Goal: Obtain resource: Download file/media

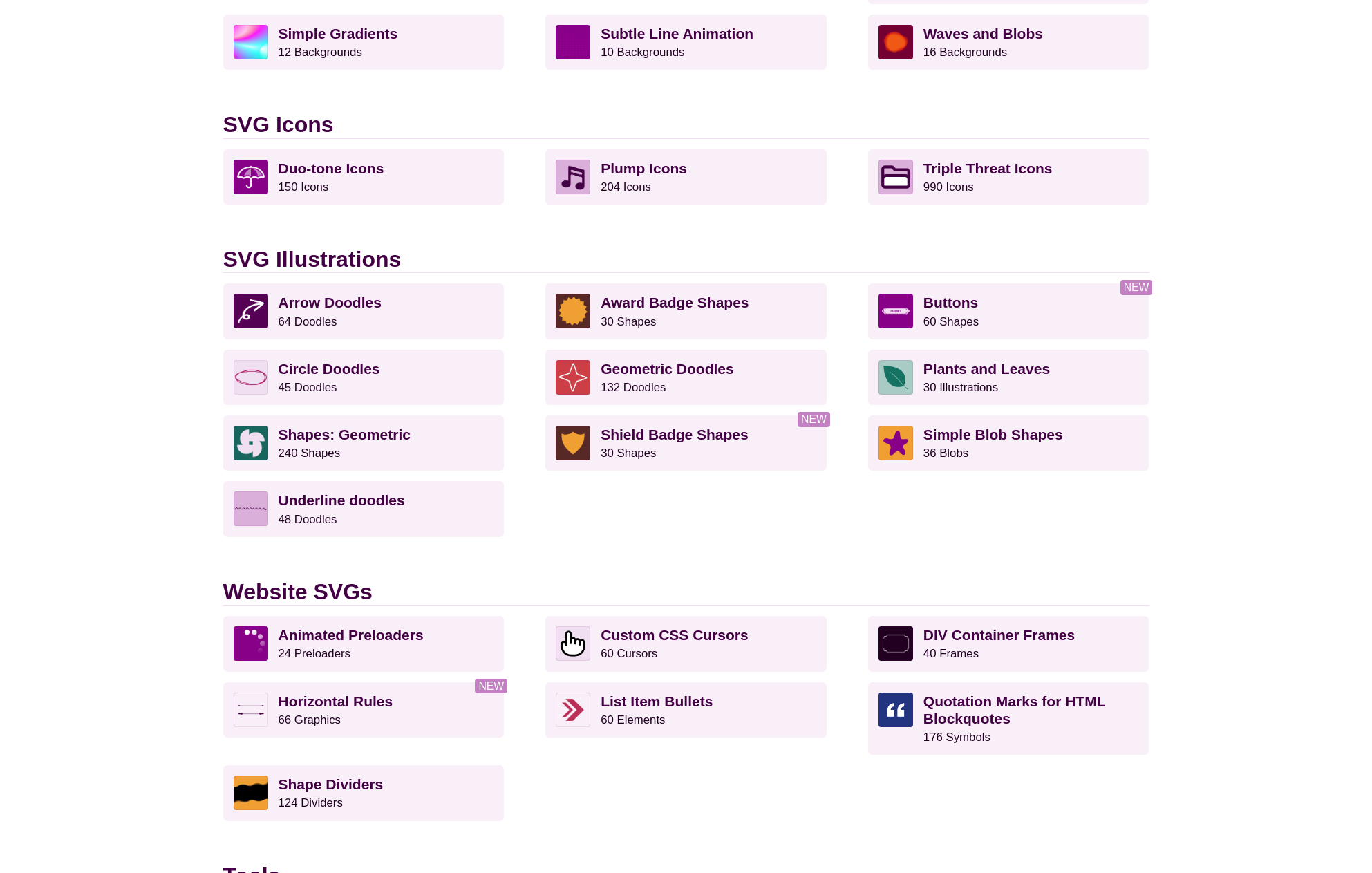
scroll to position [807, 0]
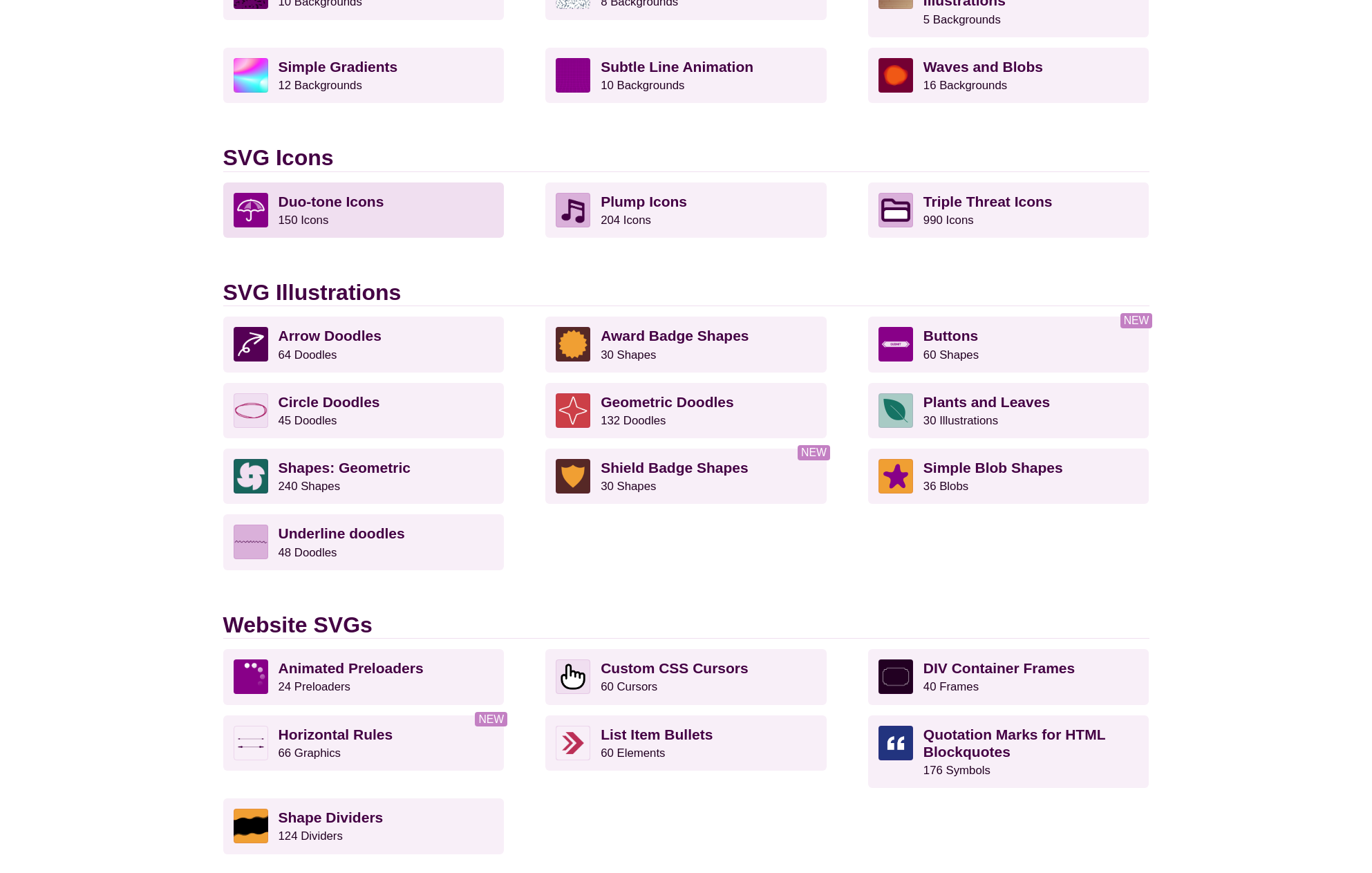
click at [394, 198] on p "Duo-tone Icons 150 Icons" at bounding box center [387, 210] width 216 height 35
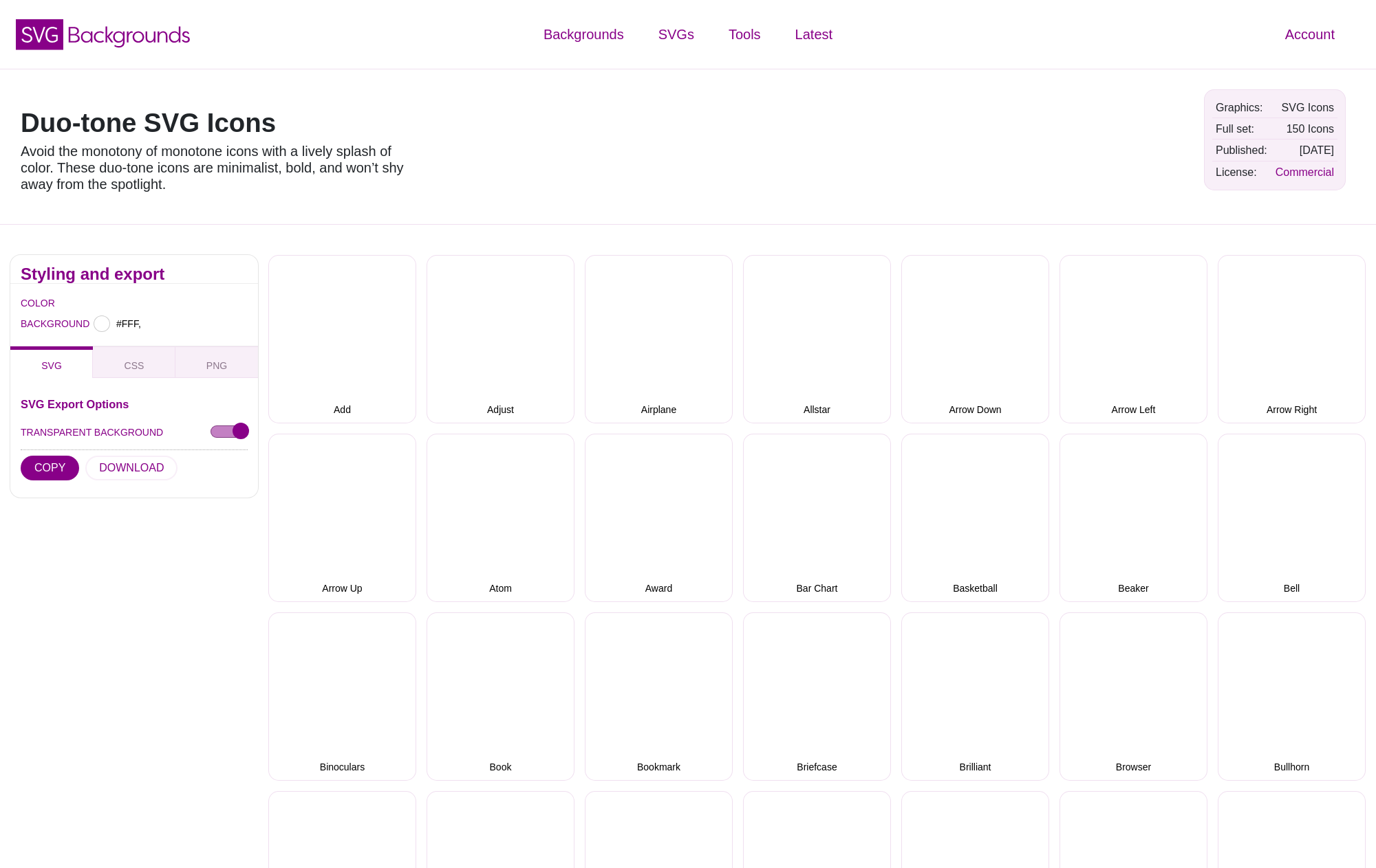
type input "#FFFFFF"
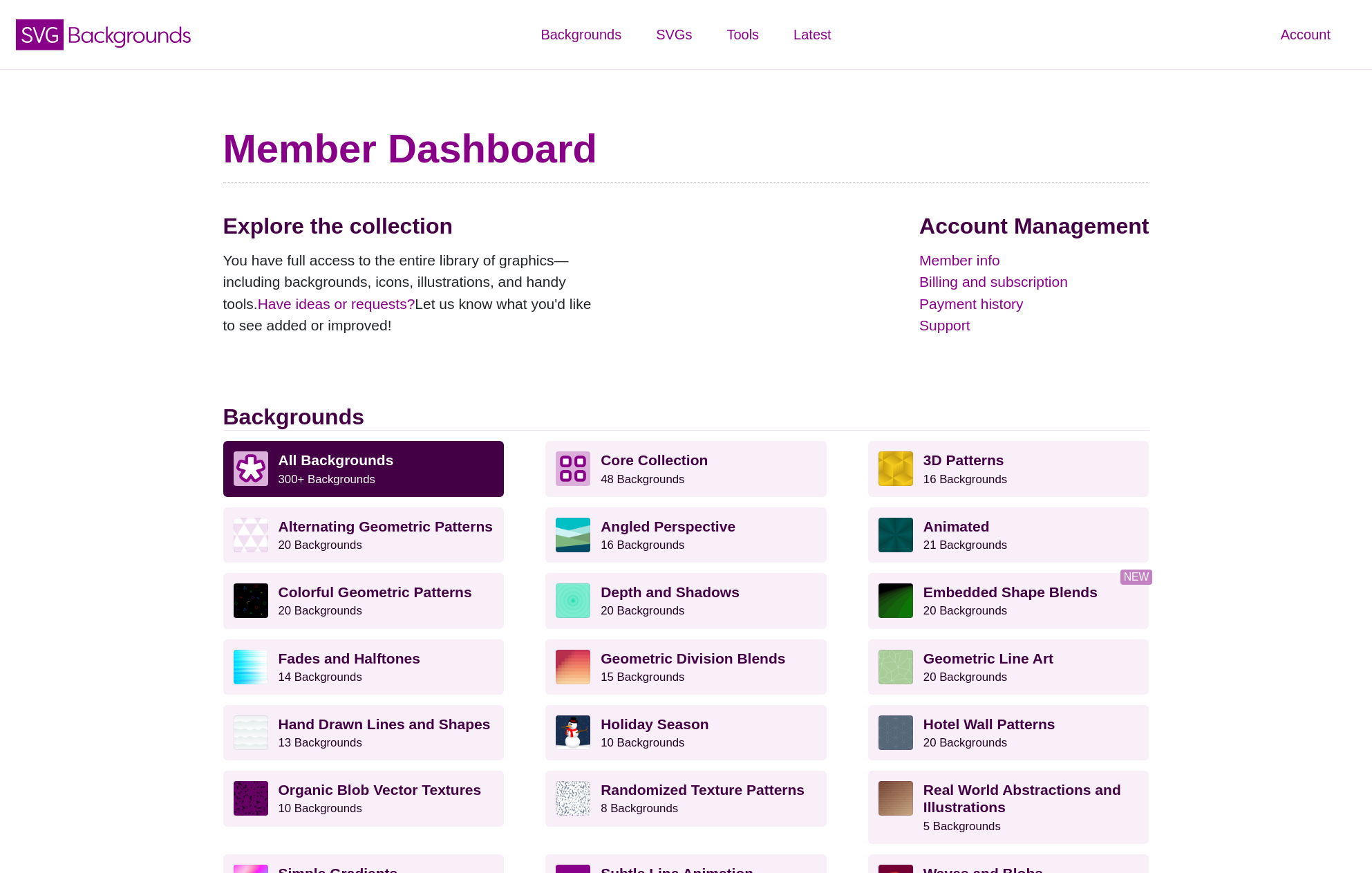
scroll to position [807, 0]
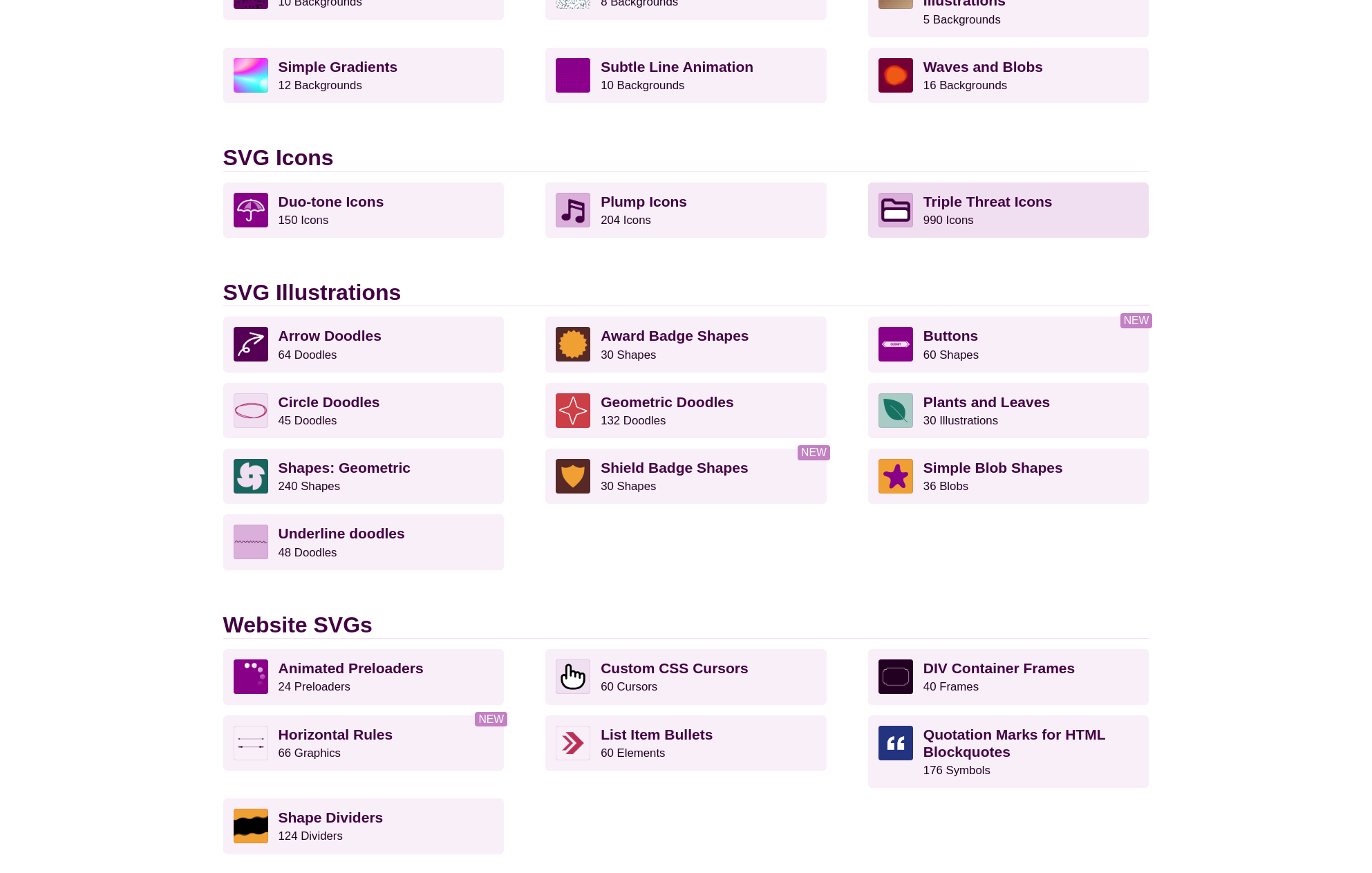
click at [914, 211] on link "Triple Threat Icons 990 Icons" at bounding box center [1008, 210] width 281 height 55
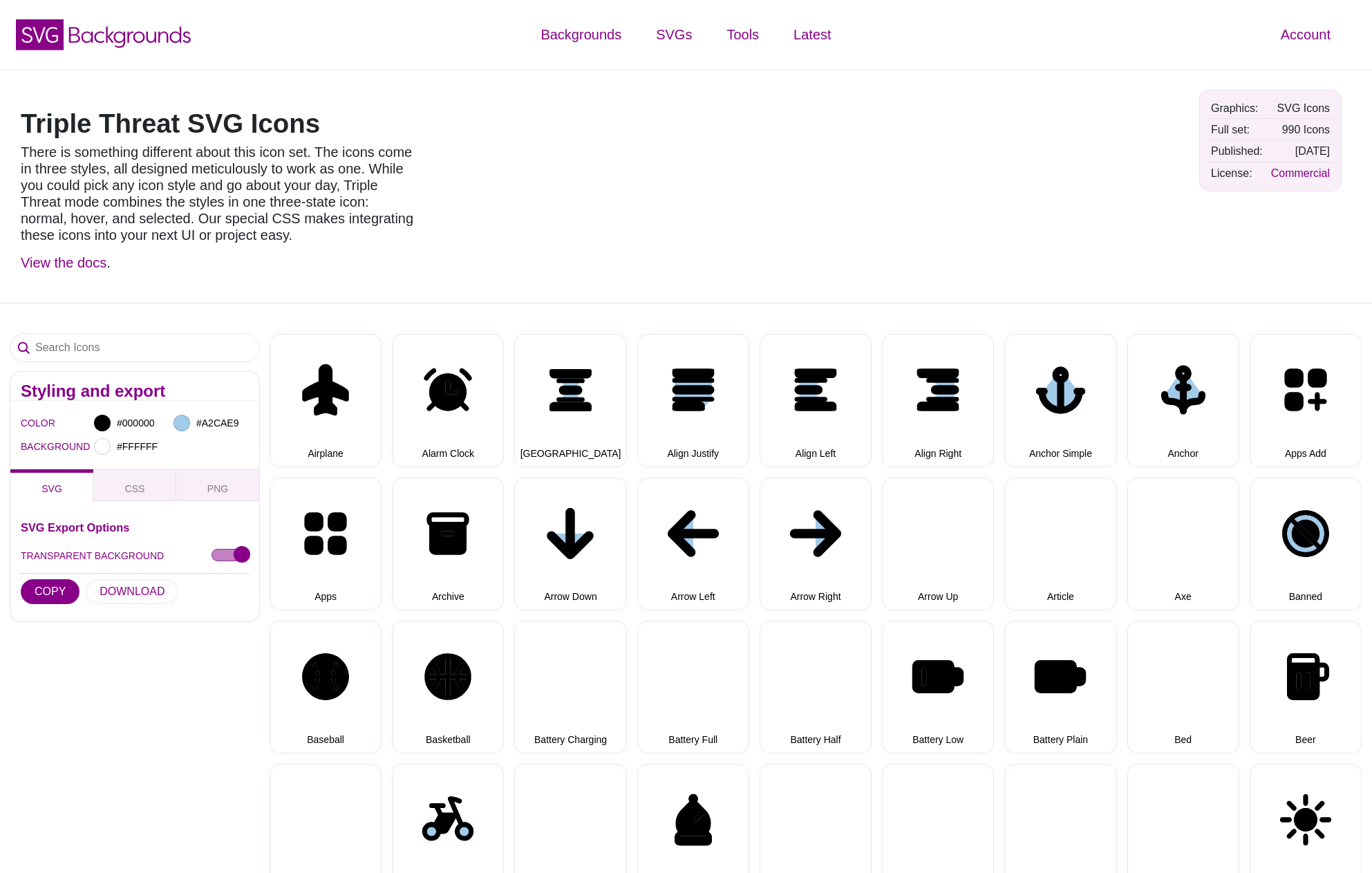
select select "triple threat"
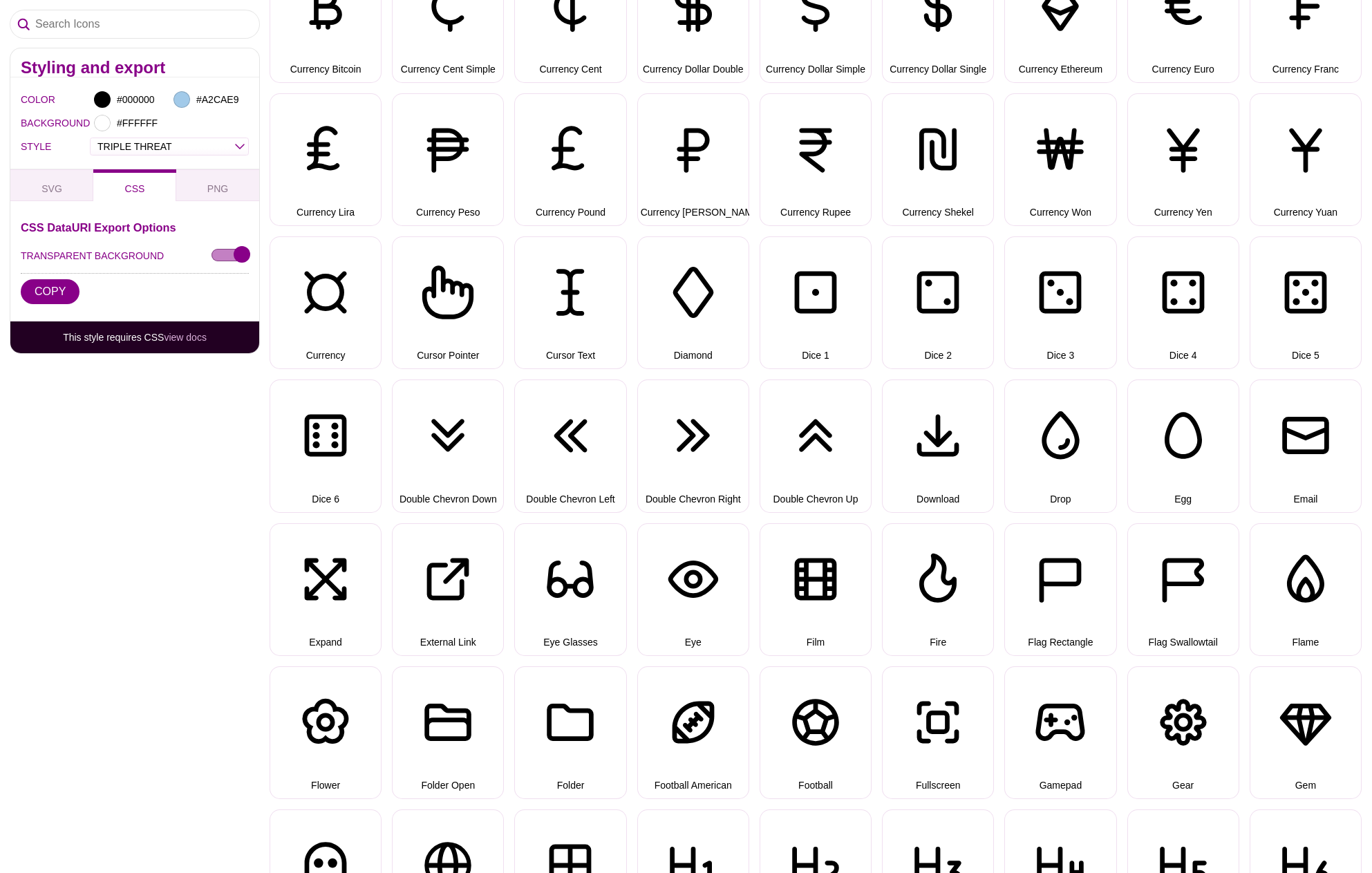
scroll to position [1959, 0]
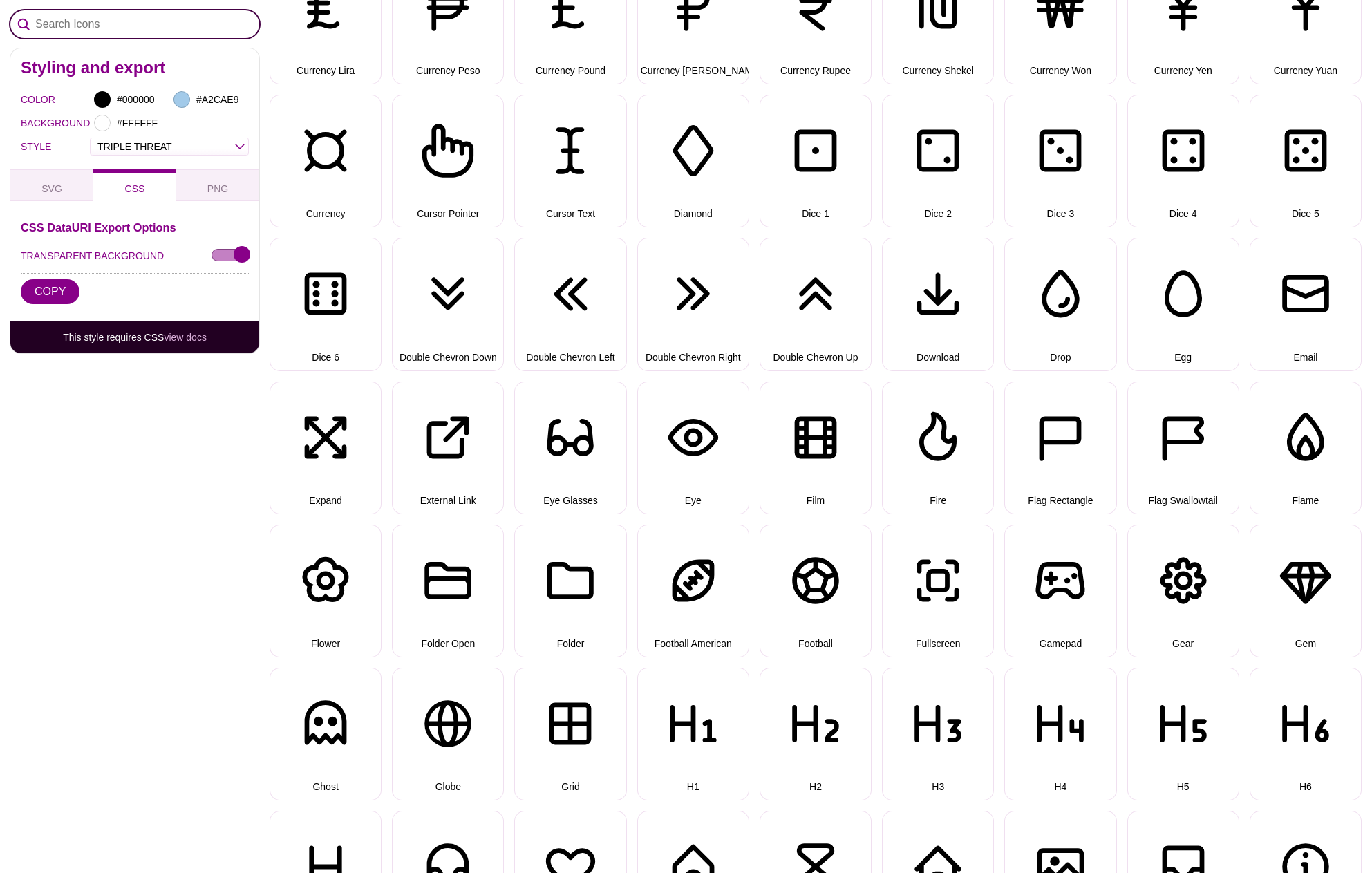
click at [227, 34] on input "Search Icons" at bounding box center [135, 24] width 249 height 28
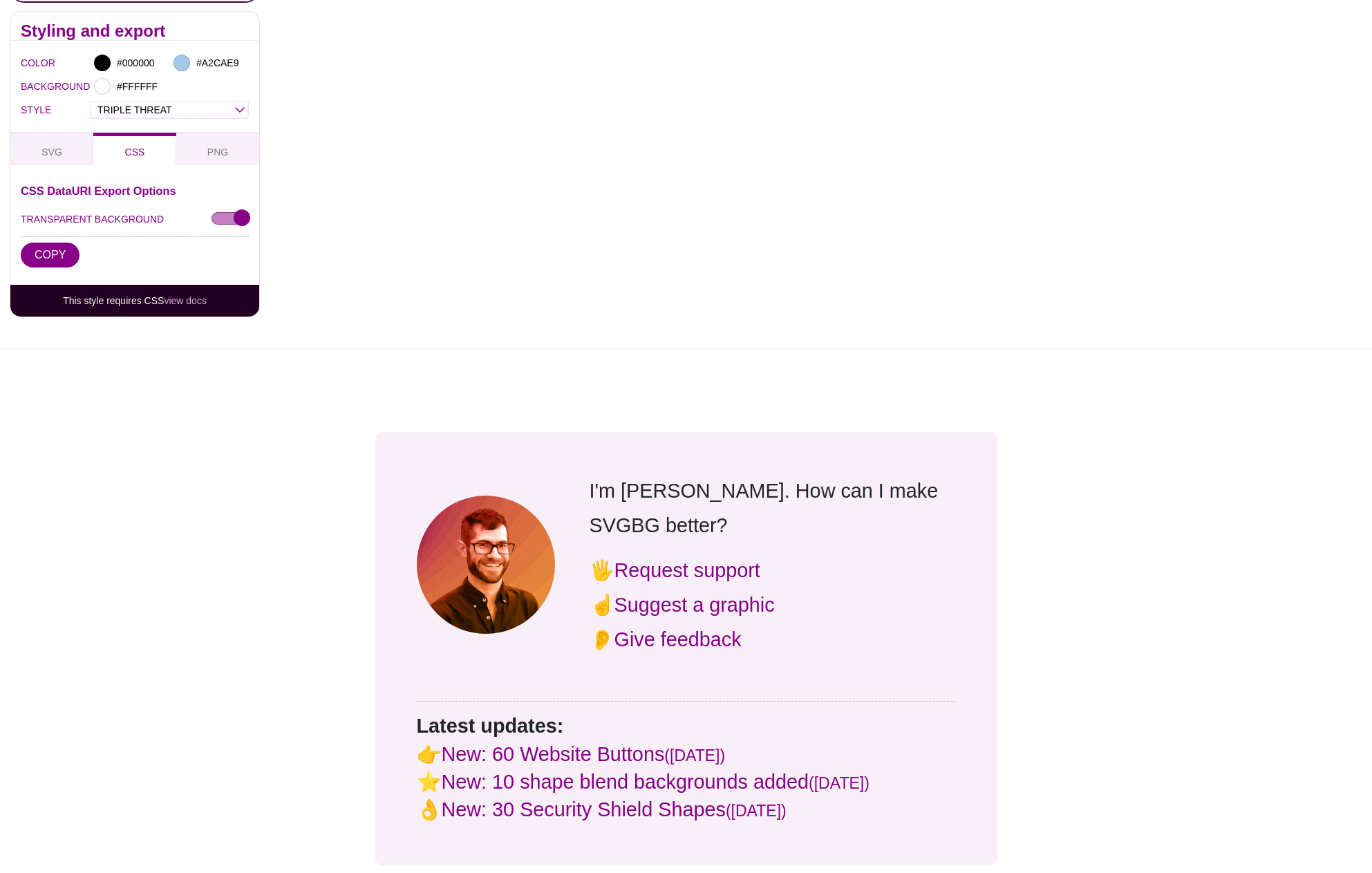
scroll to position [506, 0]
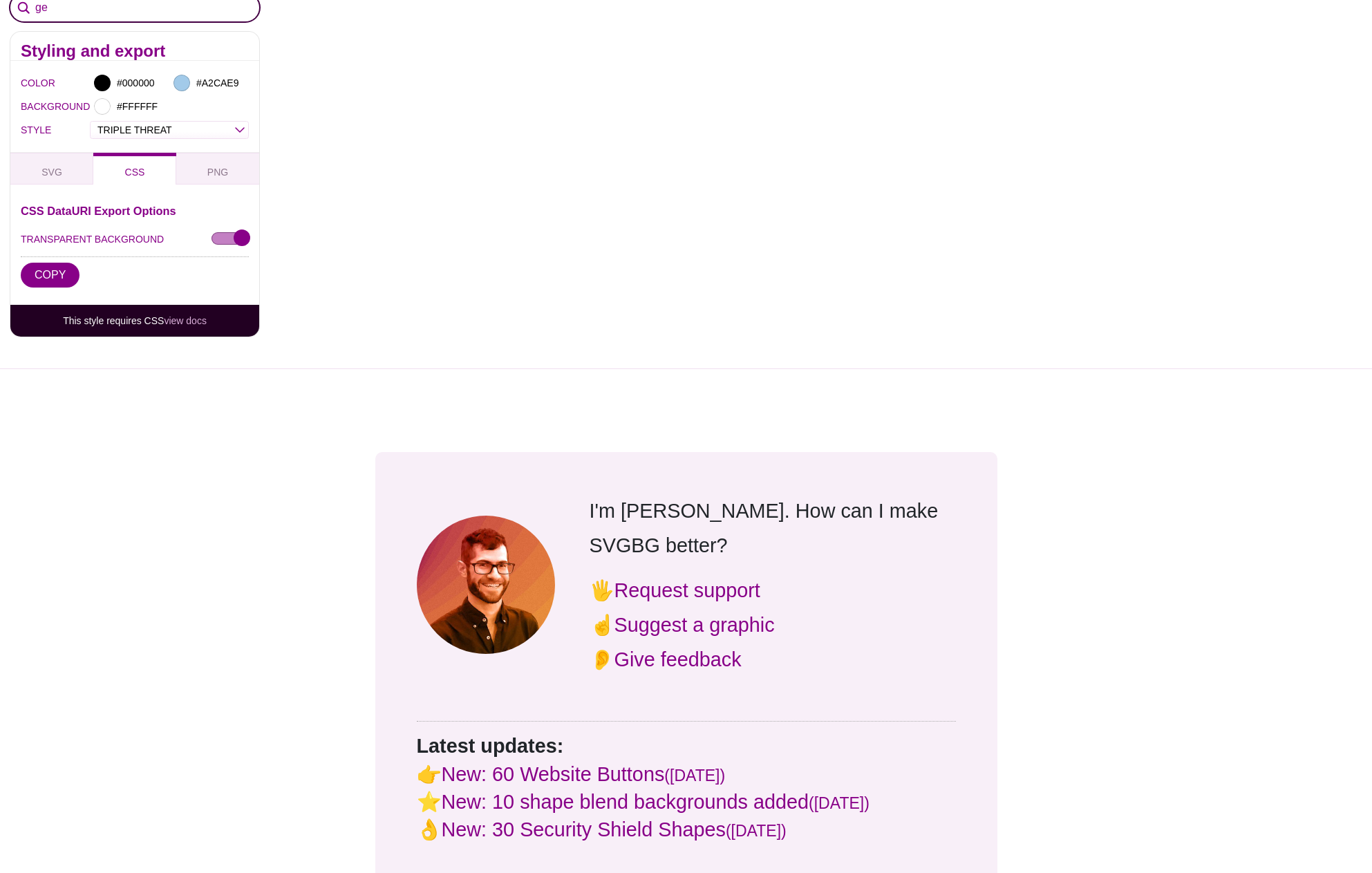
type input "g"
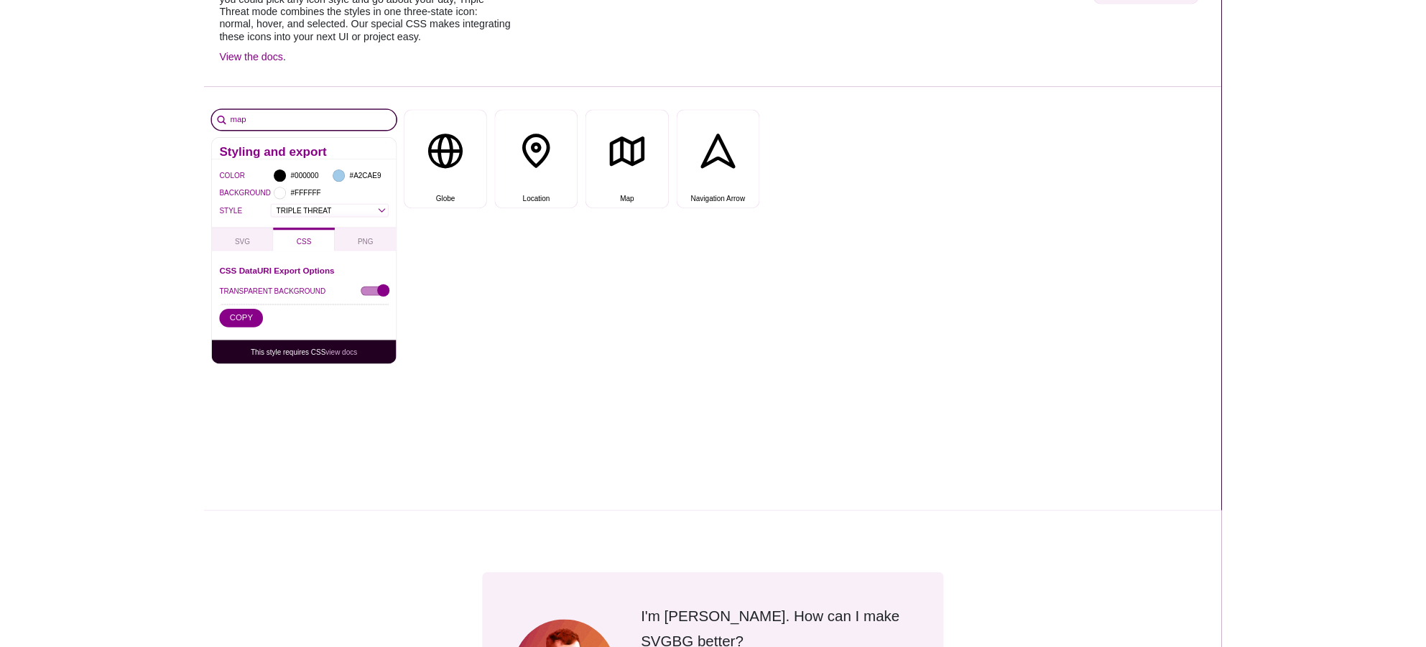
scroll to position [0, 0]
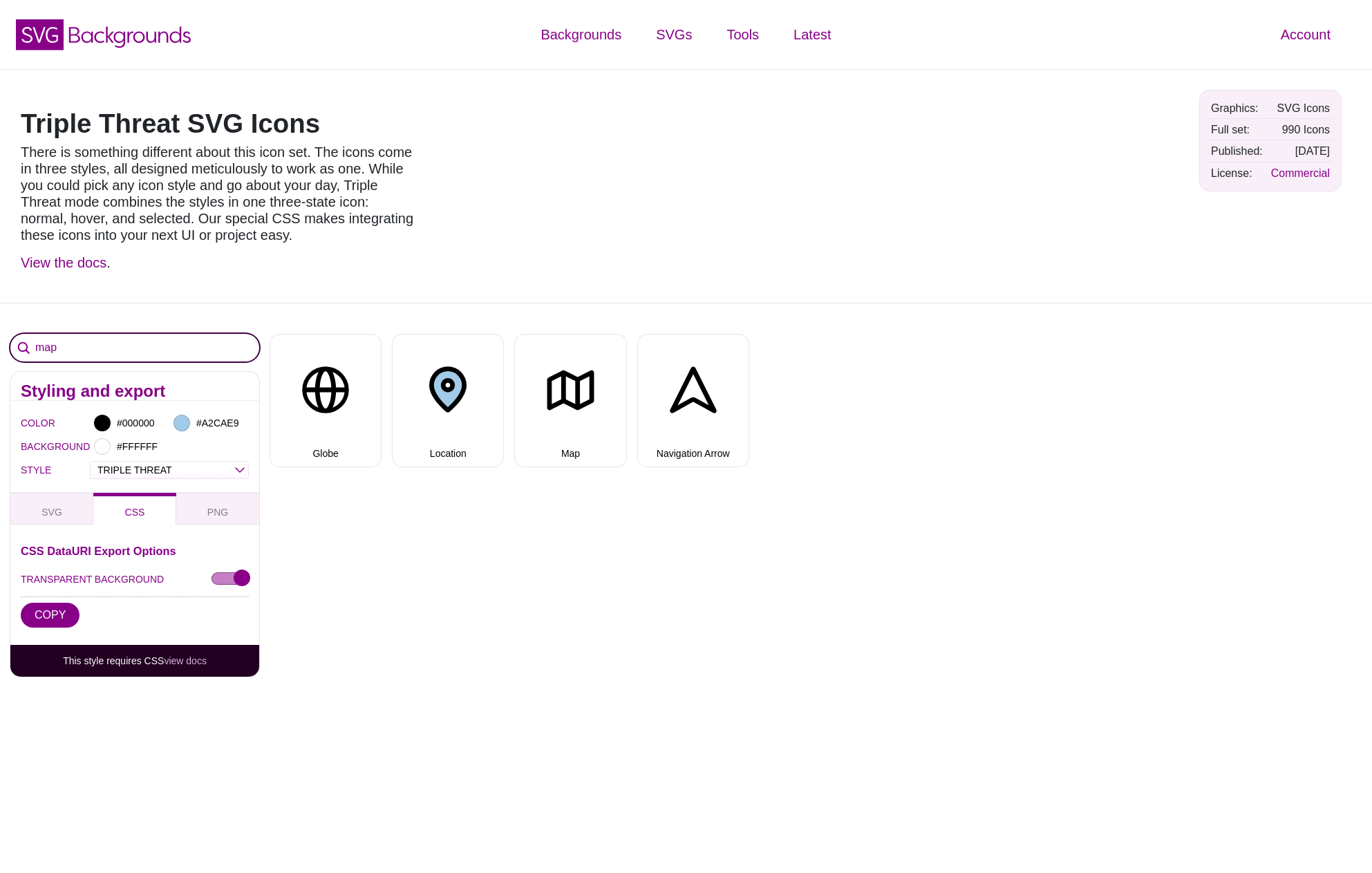
type input "map"
click at [433, 415] on button "Location" at bounding box center [447, 400] width 112 height 133
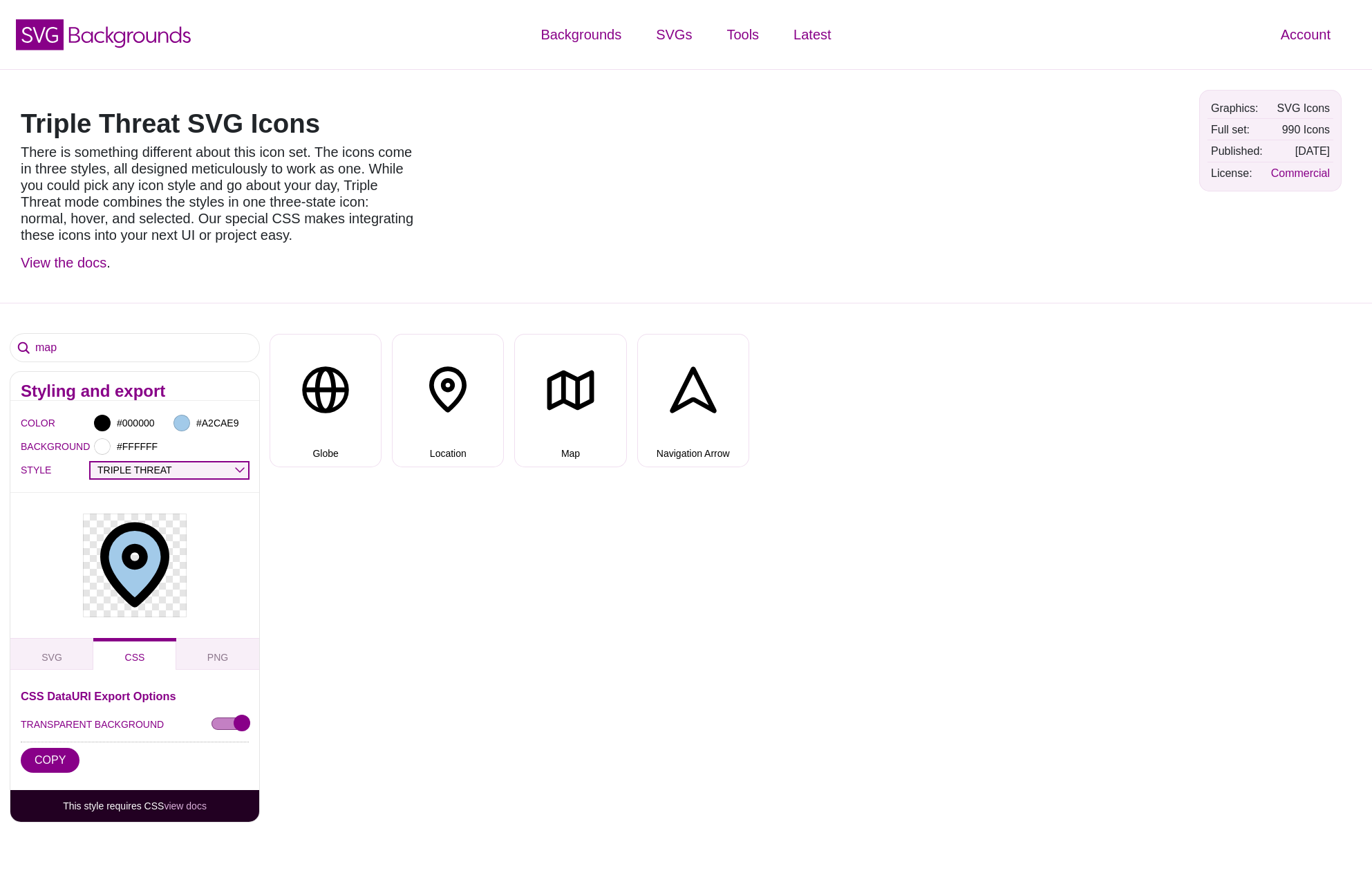
click at [245, 469] on select "OUTLINE DUO-TONE SOLID TRIPLE THREAT DOUBLE TROUBLE" at bounding box center [169, 471] width 158 height 16
click at [90, 463] on select "OUTLINE DUO-TONE SOLID TRIPLE THREAT DOUBLE TROUBLE" at bounding box center [169, 471] width 158 height 16
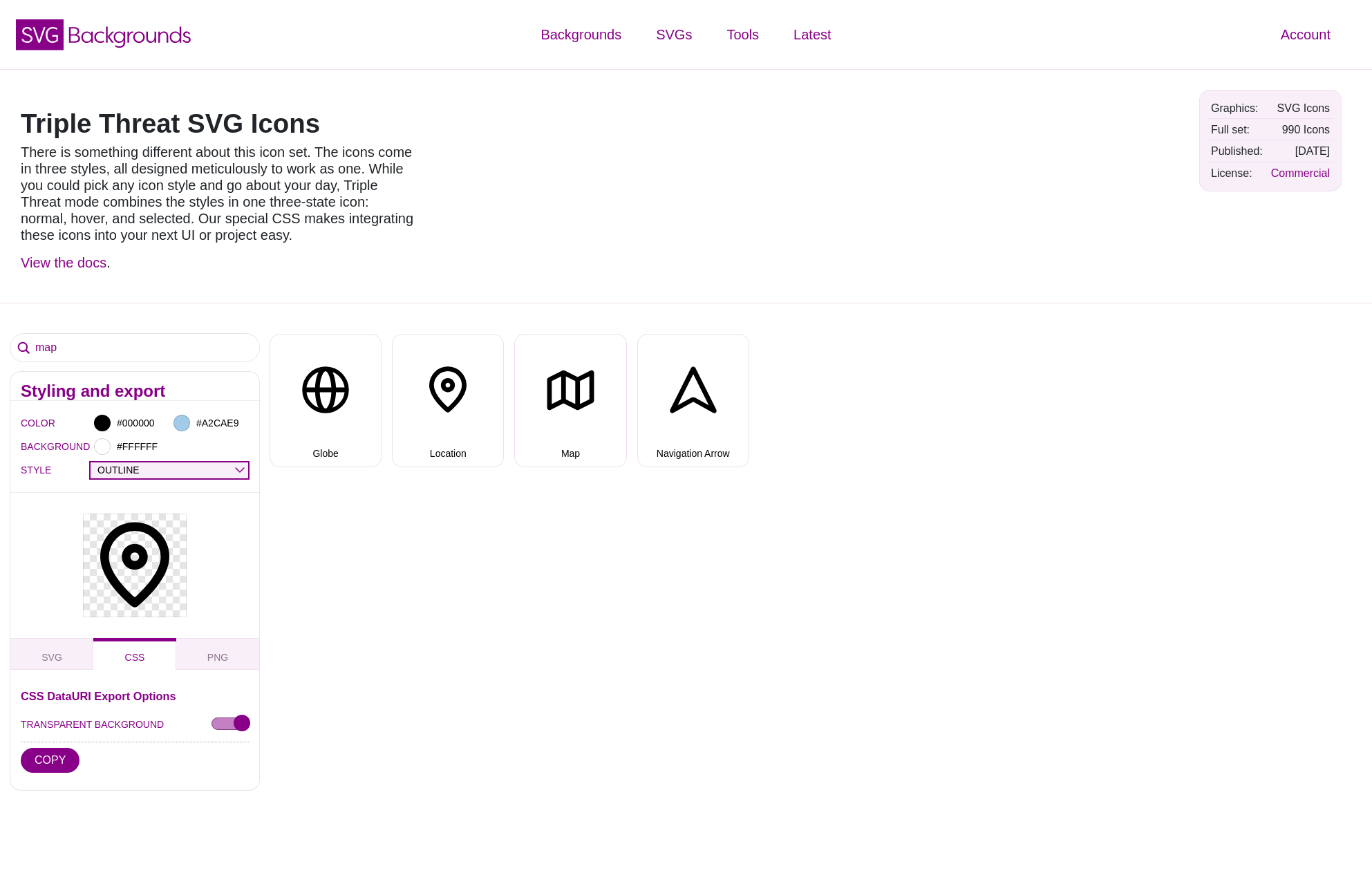
click at [235, 470] on select "OUTLINE DUO-TONE SOLID TRIPLE THREAT DOUBLE TROUBLE" at bounding box center [169, 471] width 158 height 16
click at [90, 463] on select "OUTLINE DUO-TONE SOLID TRIPLE THREAT DOUBLE TROUBLE" at bounding box center [169, 471] width 158 height 16
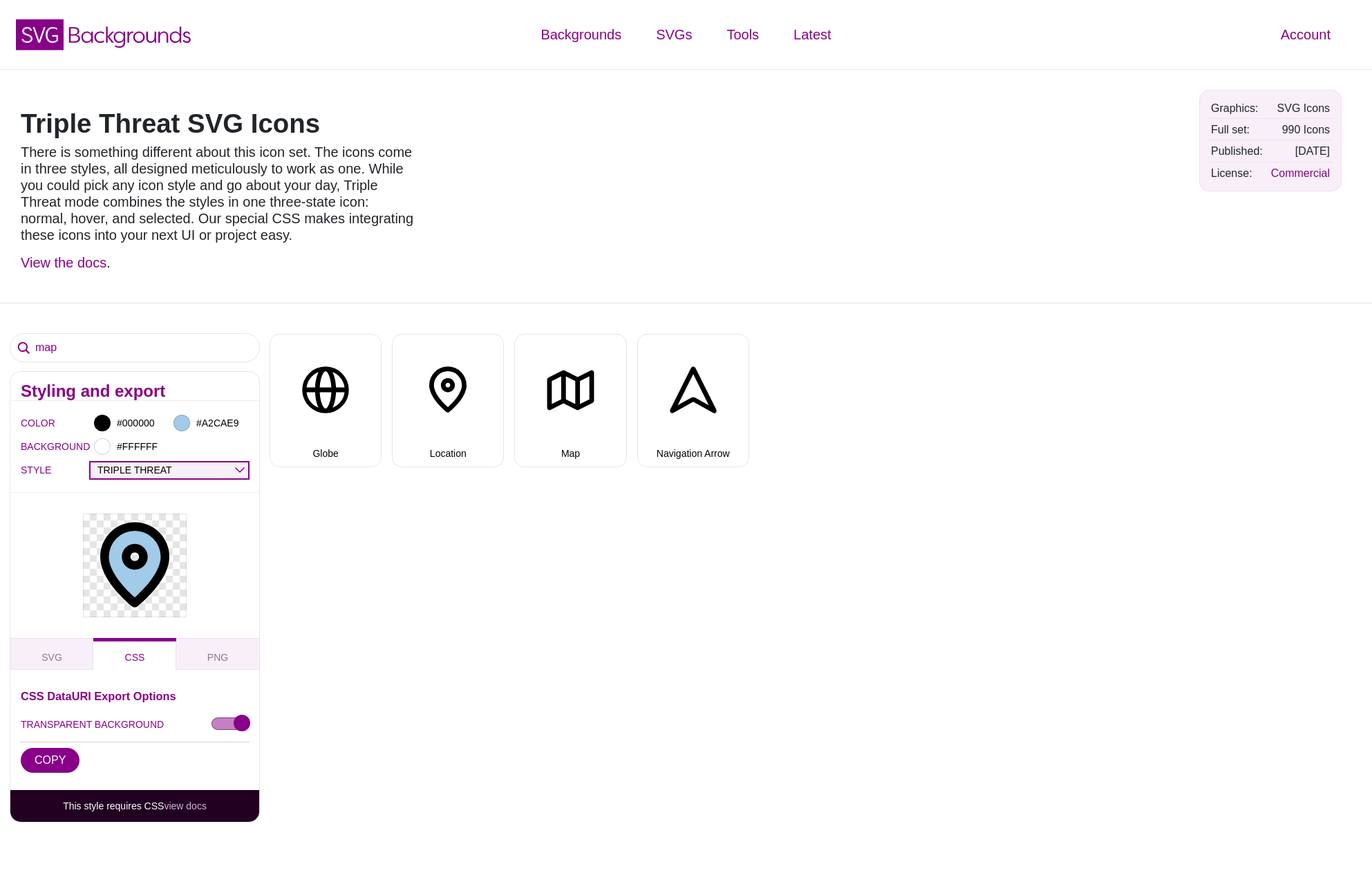
click at [232, 465] on select "OUTLINE DUO-TONE SOLID TRIPLE THREAT DOUBLE TROUBLE" at bounding box center [169, 471] width 158 height 16
click at [90, 463] on select "OUTLINE DUO-TONE SOLID TRIPLE THREAT DOUBLE TROUBLE" at bounding box center [169, 471] width 158 height 16
click at [229, 471] on select "OUTLINE DUO-TONE SOLID TRIPLE THREAT DOUBLE TROUBLE" at bounding box center [169, 471] width 158 height 16
select select "triple threat"
click at [90, 463] on select "OUTLINE DUO-TONE SOLID TRIPLE THREAT DOUBLE TROUBLE" at bounding box center [169, 471] width 158 height 16
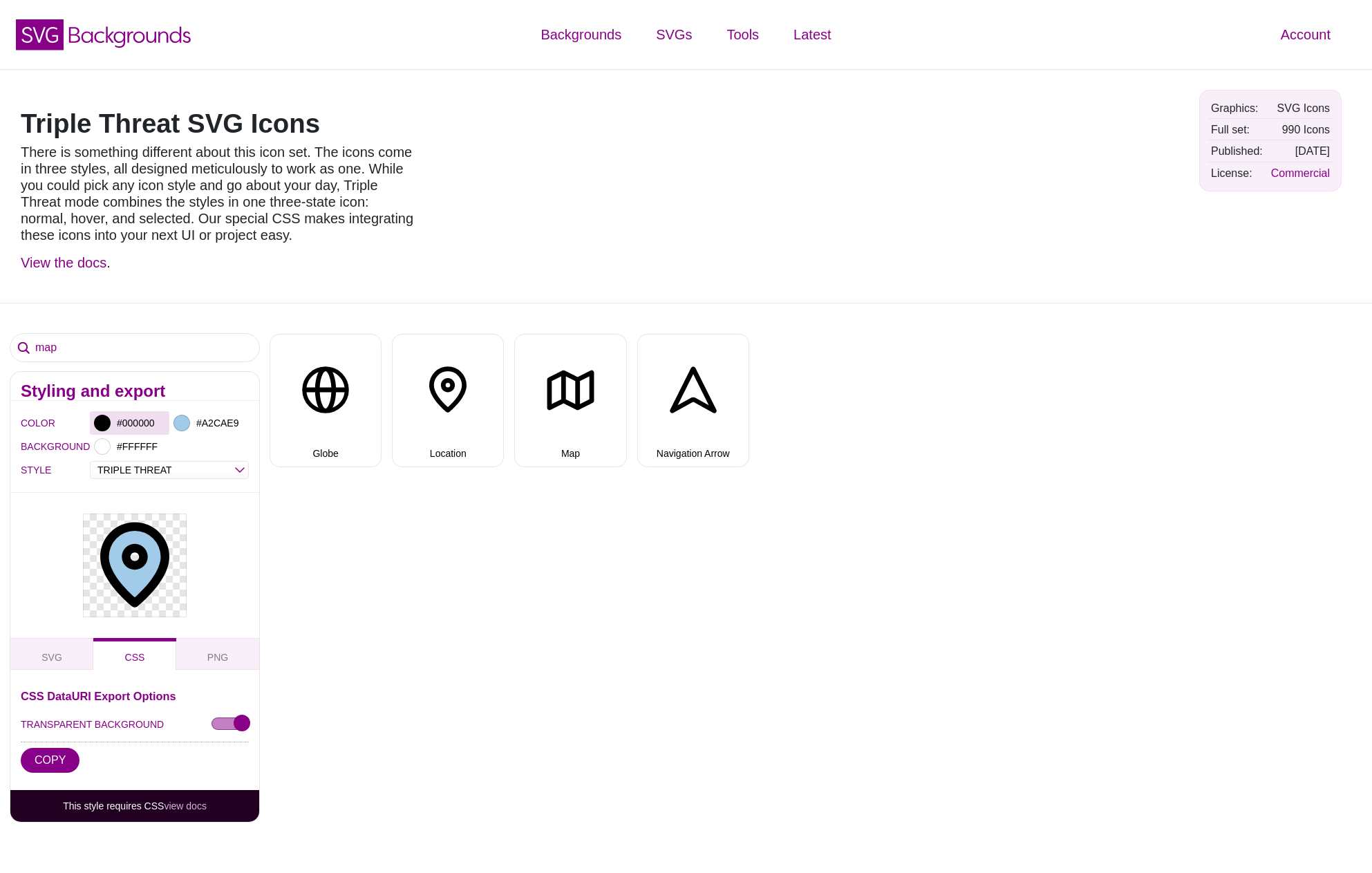
click at [100, 420] on div at bounding box center [102, 423] width 16 height 16
type input "#FF1717"
drag, startPoint x: 215, startPoint y: 431, endPoint x: 153, endPoint y: 433, distance: 62.0
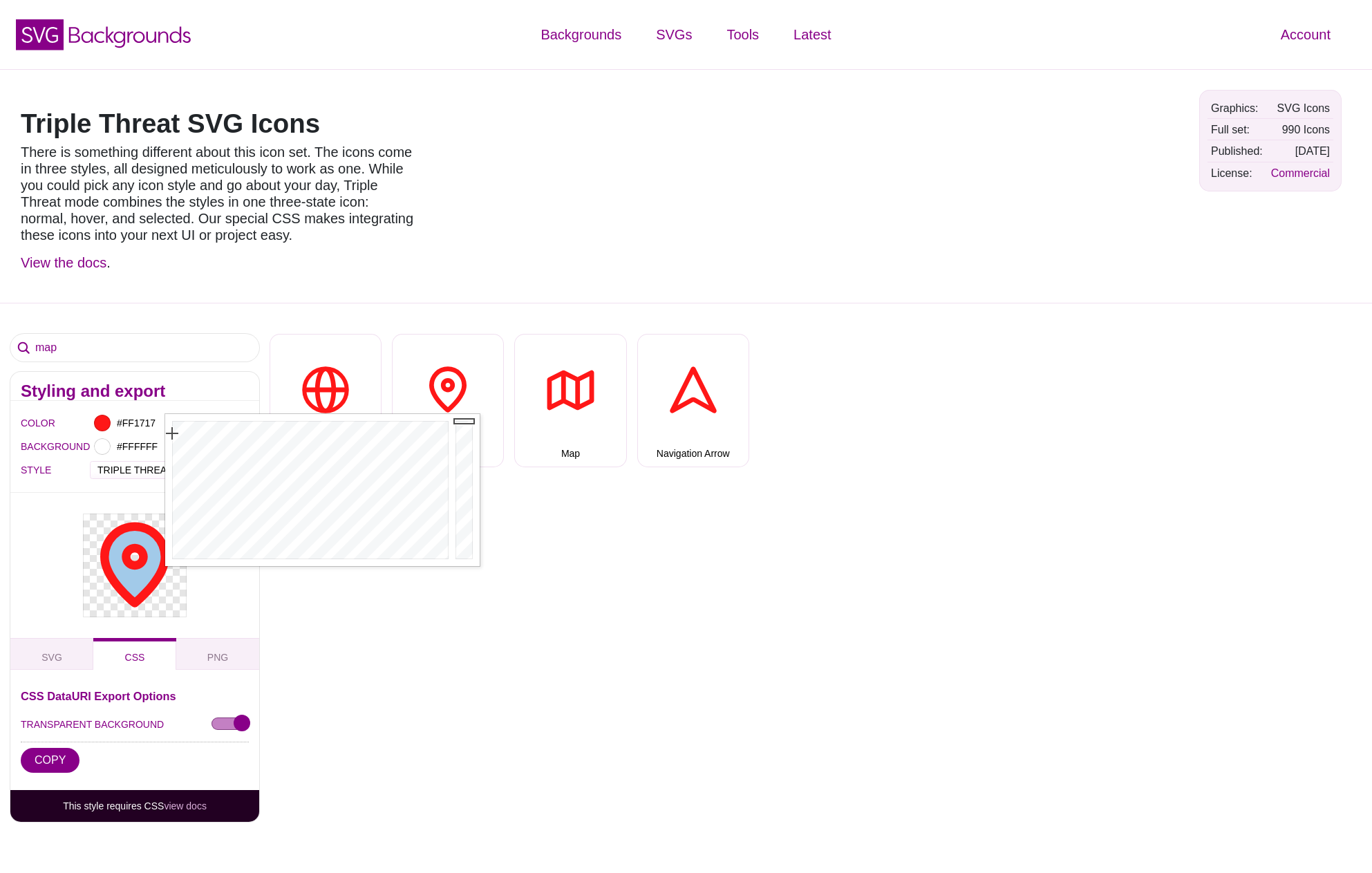
click at [188, 301] on div "Triple Threat SVG Icons There is something different about this icon set. The i…" at bounding box center [686, 186] width 1372 height 234
click at [188, 418] on div at bounding box center [181, 423] width 16 height 16
drag, startPoint x: 500, startPoint y: 434, endPoint x: 521, endPoint y: 433, distance: 21.0
click at [521, 433] on div at bounding box center [388, 490] width 287 height 152
drag, startPoint x: 549, startPoint y: 434, endPoint x: 545, endPoint y: 460, distance: 26.3
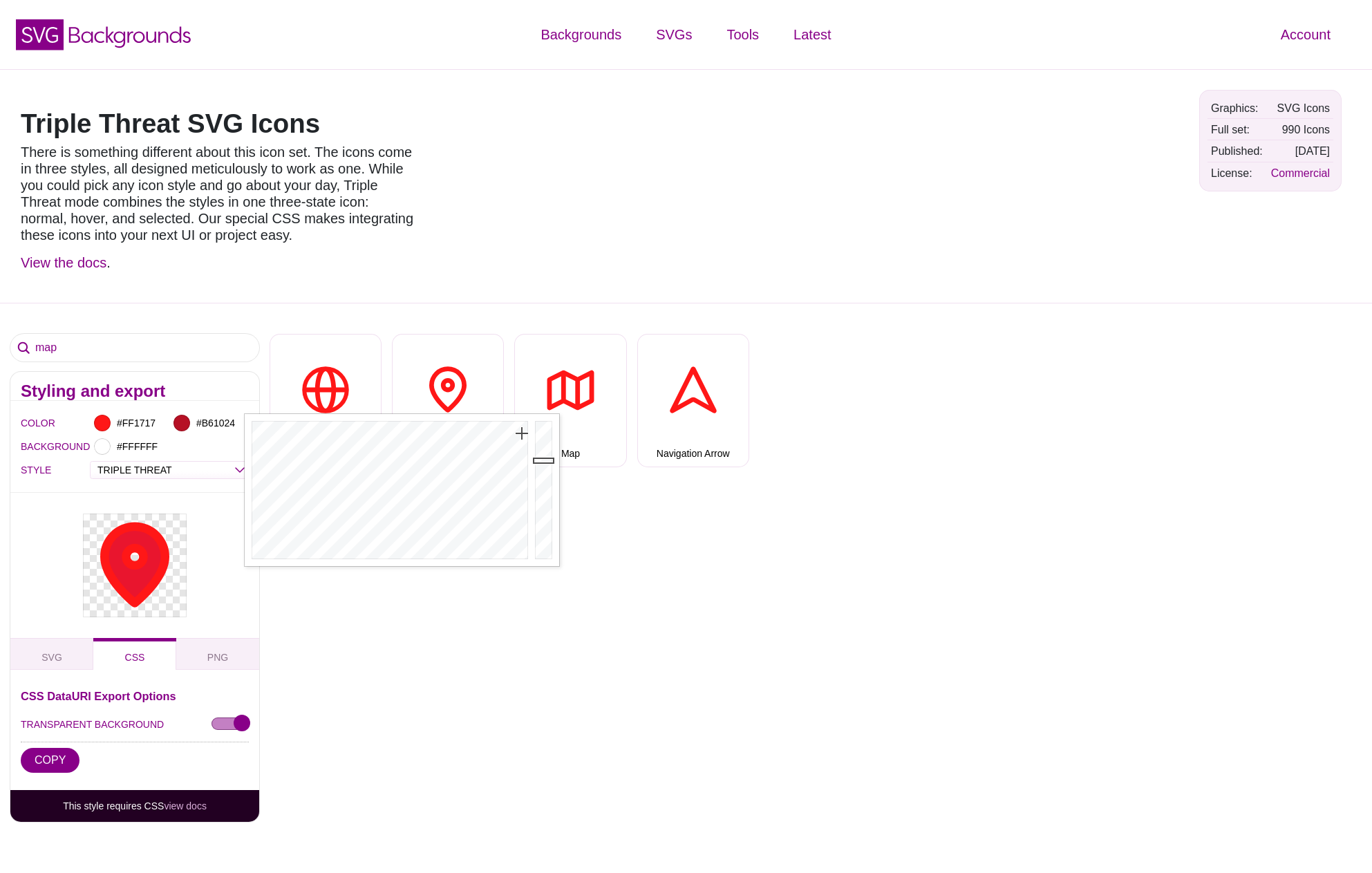
click at [545, 460] on div at bounding box center [545, 490] width 28 height 152
type input "#AA0F22"
click at [540, 468] on div at bounding box center [545, 490] width 28 height 152
click at [112, 424] on div "#FF1717" at bounding box center [129, 423] width 80 height 23
type input "#000000"
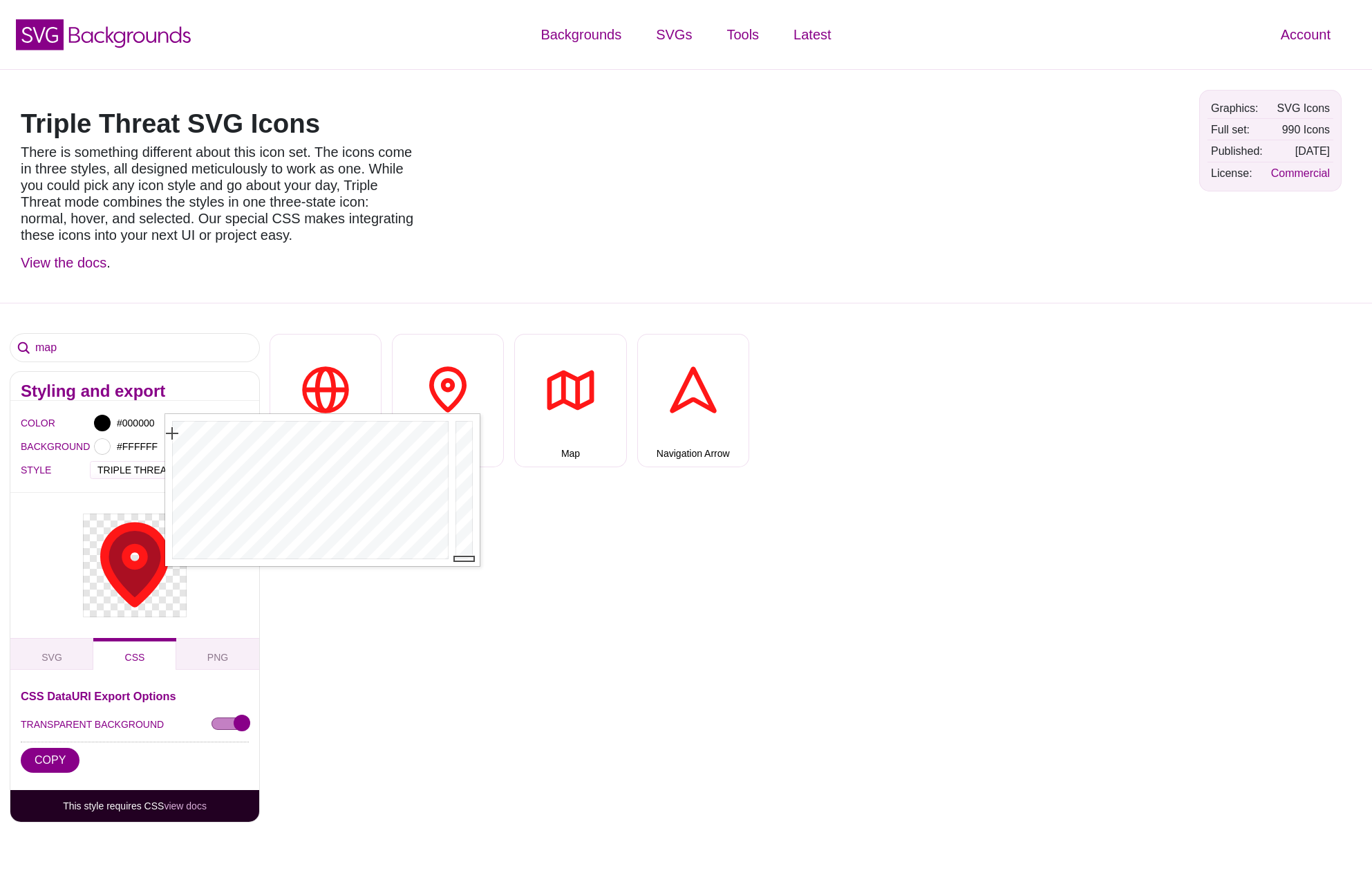
drag, startPoint x: 470, startPoint y: 422, endPoint x: 444, endPoint y: 610, distance: 189.8
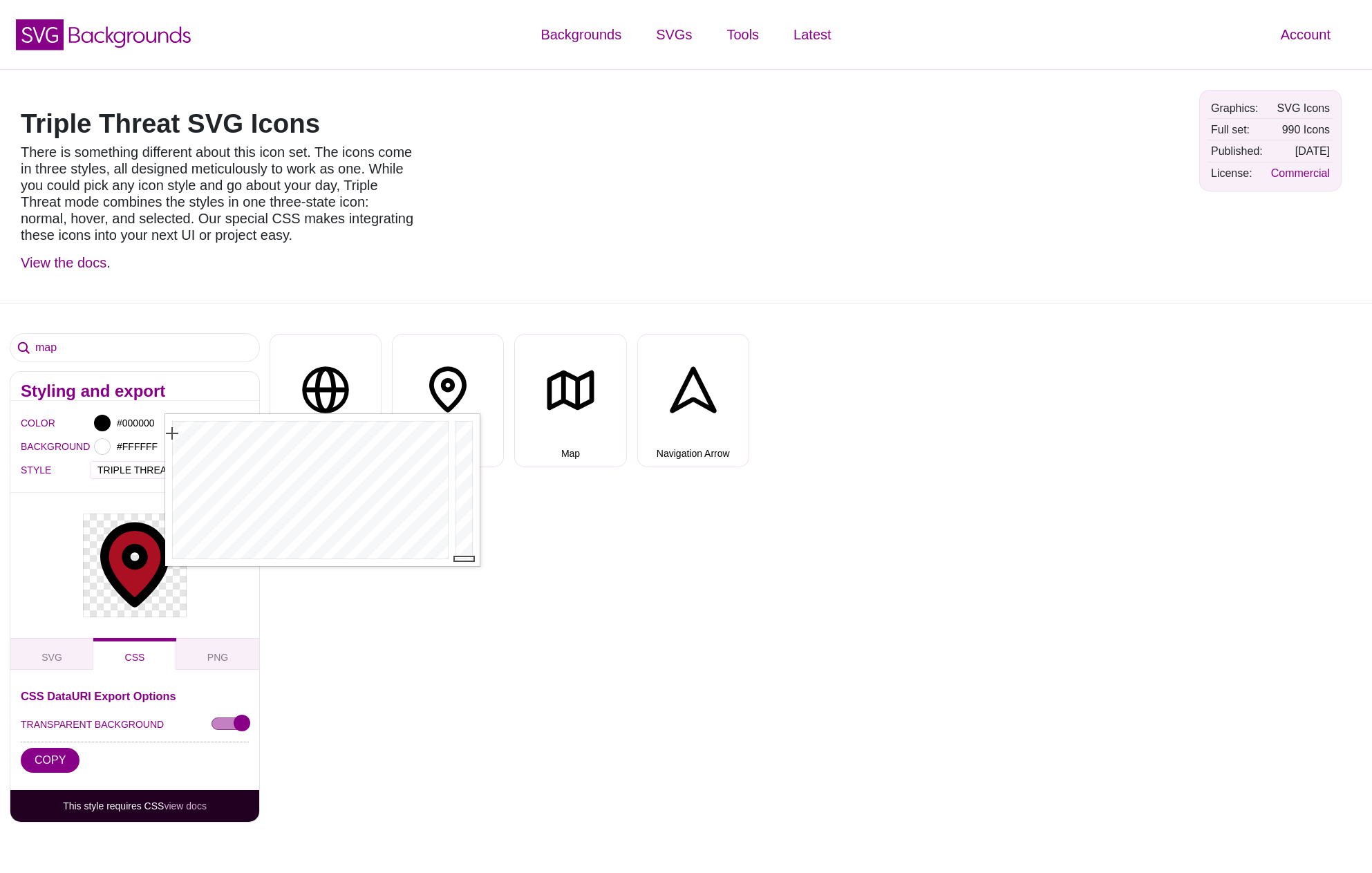
click at [436, 607] on div "map Styling and export COLOR #000000 #AA0F22 BACKGROUND #FFFFFF STYLE OUTLINE D…" at bounding box center [686, 661] width 1372 height 717
click at [104, 448] on div at bounding box center [102, 446] width 16 height 16
drag, startPoint x: 282, startPoint y: 502, endPoint x: 306, endPoint y: 489, distance: 27.3
click at [306, 489] on div at bounding box center [309, 514] width 287 height 152
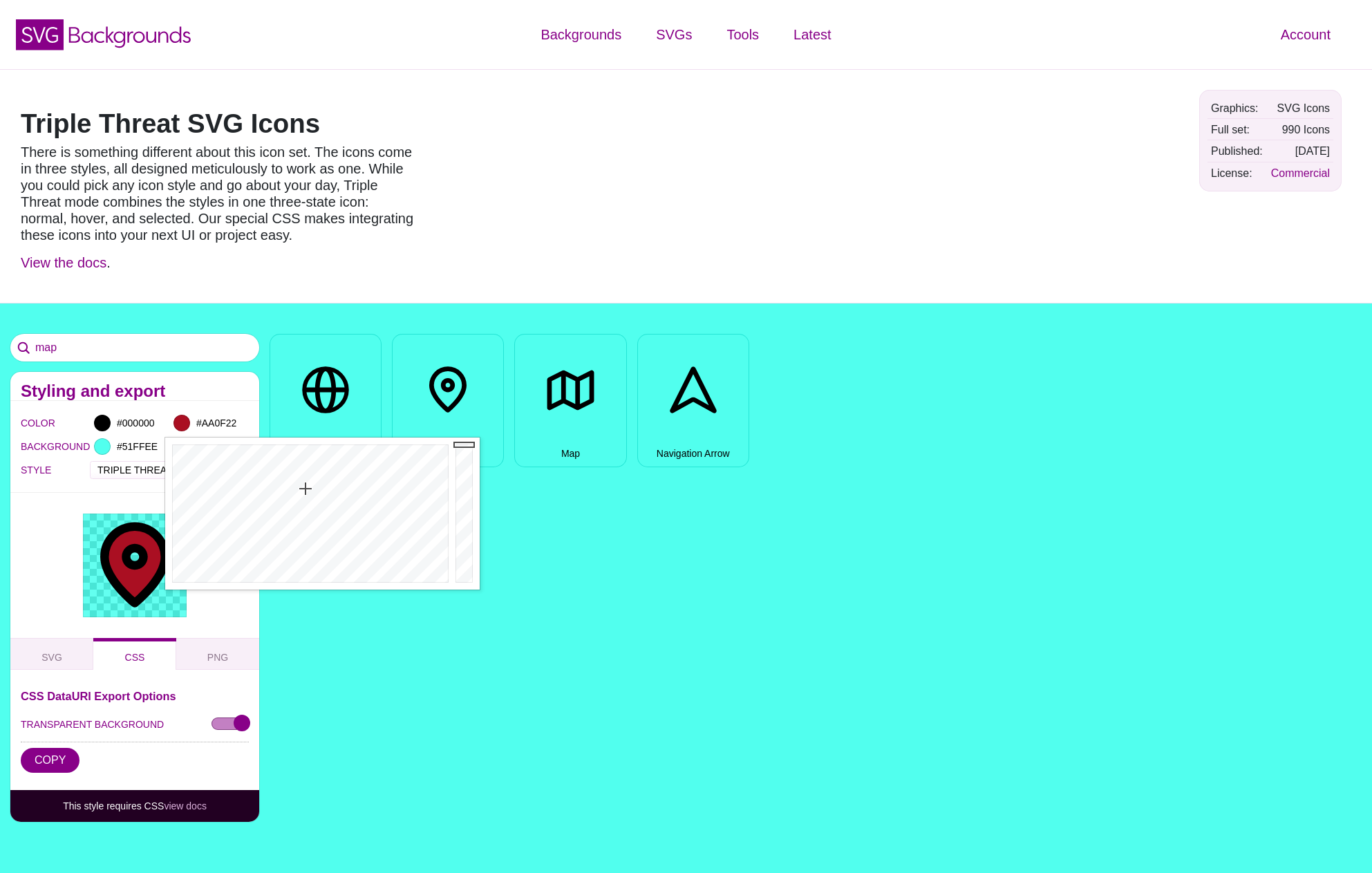
click at [549, 549] on div "map Styling and export COLOR #000000 #AA0F22 BACKGROUND #51FFEE STYLE OUTLINE D…" at bounding box center [686, 661] width 1372 height 717
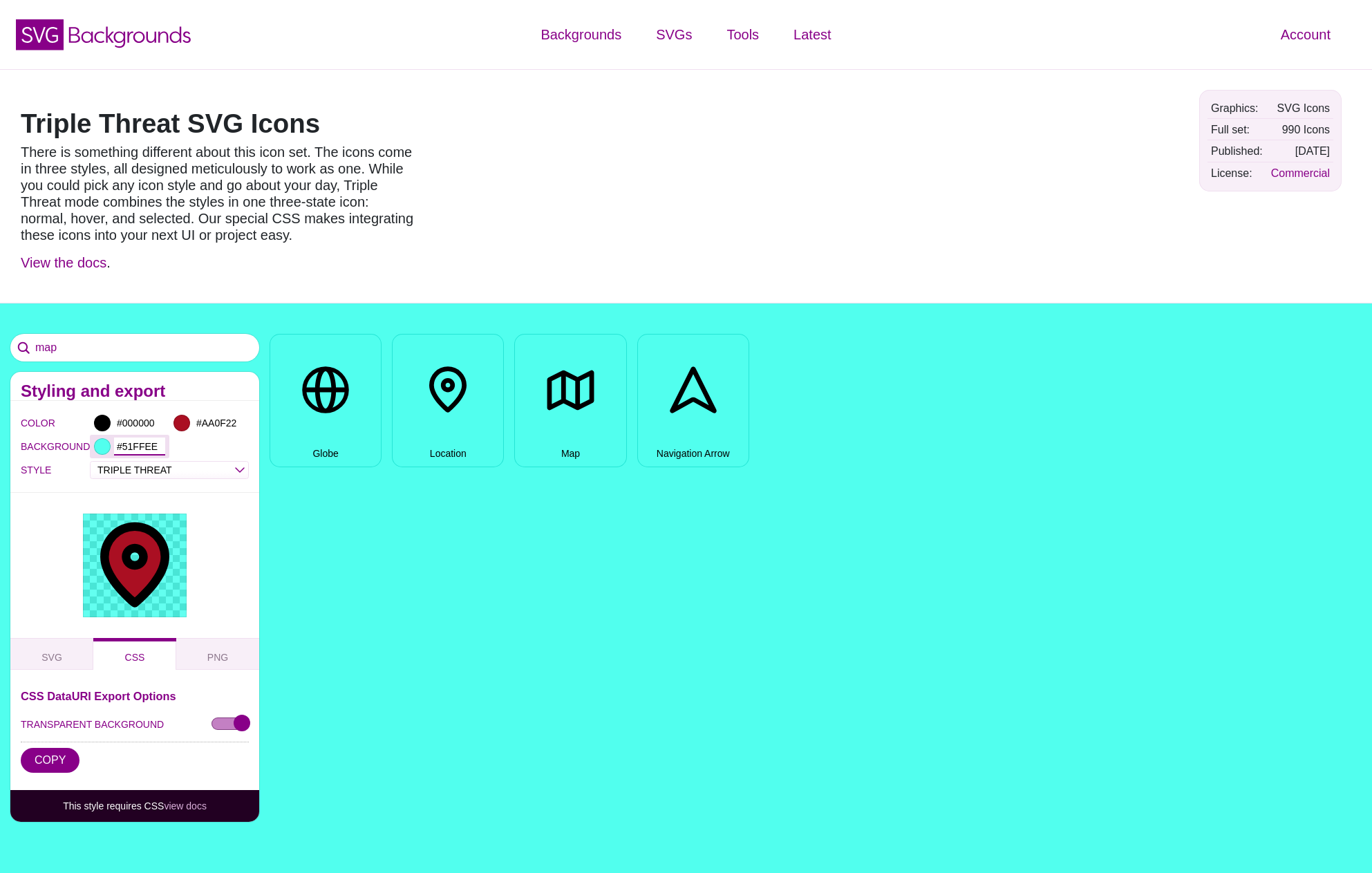
click at [126, 449] on input "#51FFEE" at bounding box center [140, 447] width 51 height 18
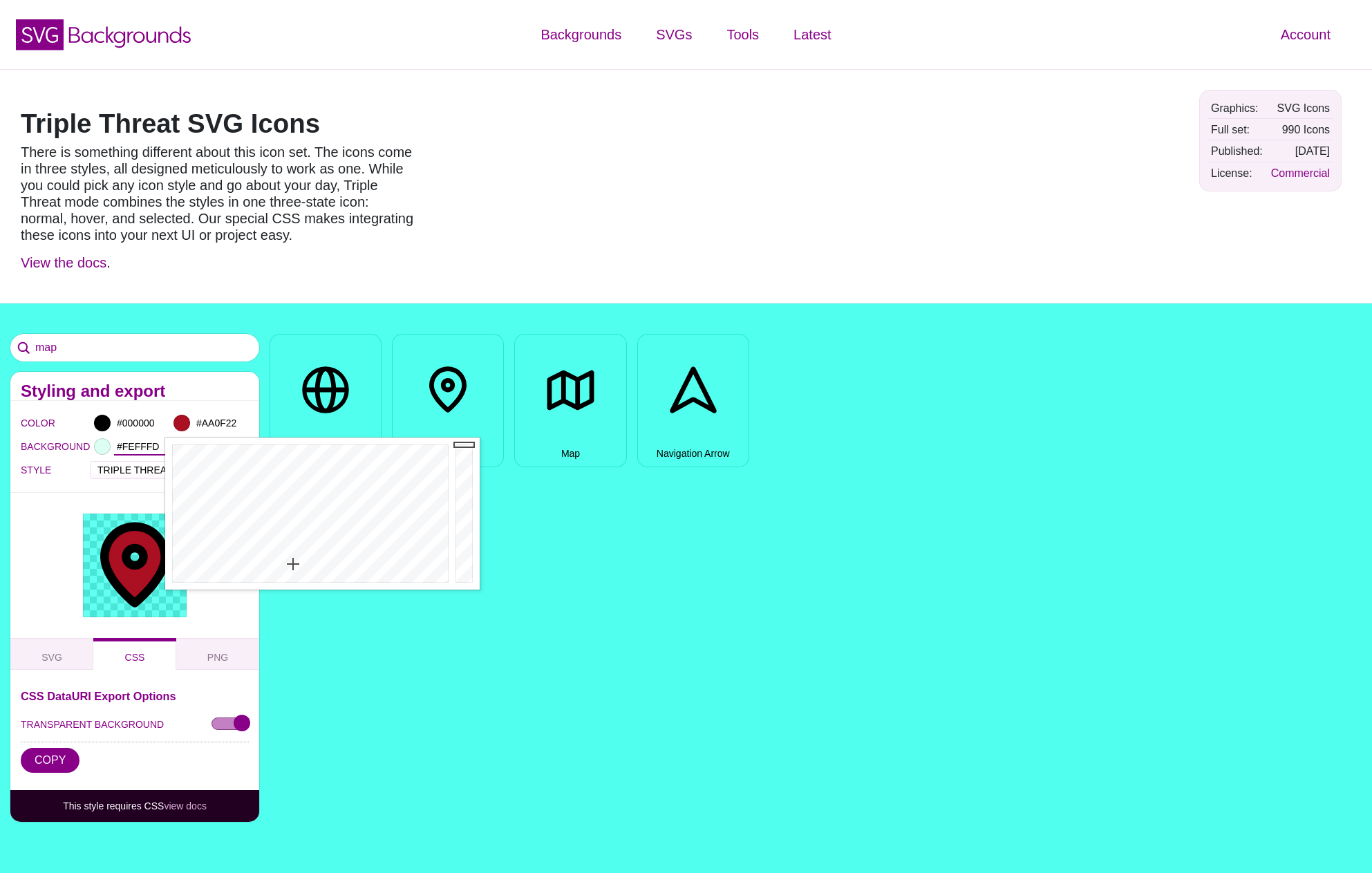
type input "#FFFFFF"
drag, startPoint x: 357, startPoint y: 517, endPoint x: 137, endPoint y: 603, distance: 236.2
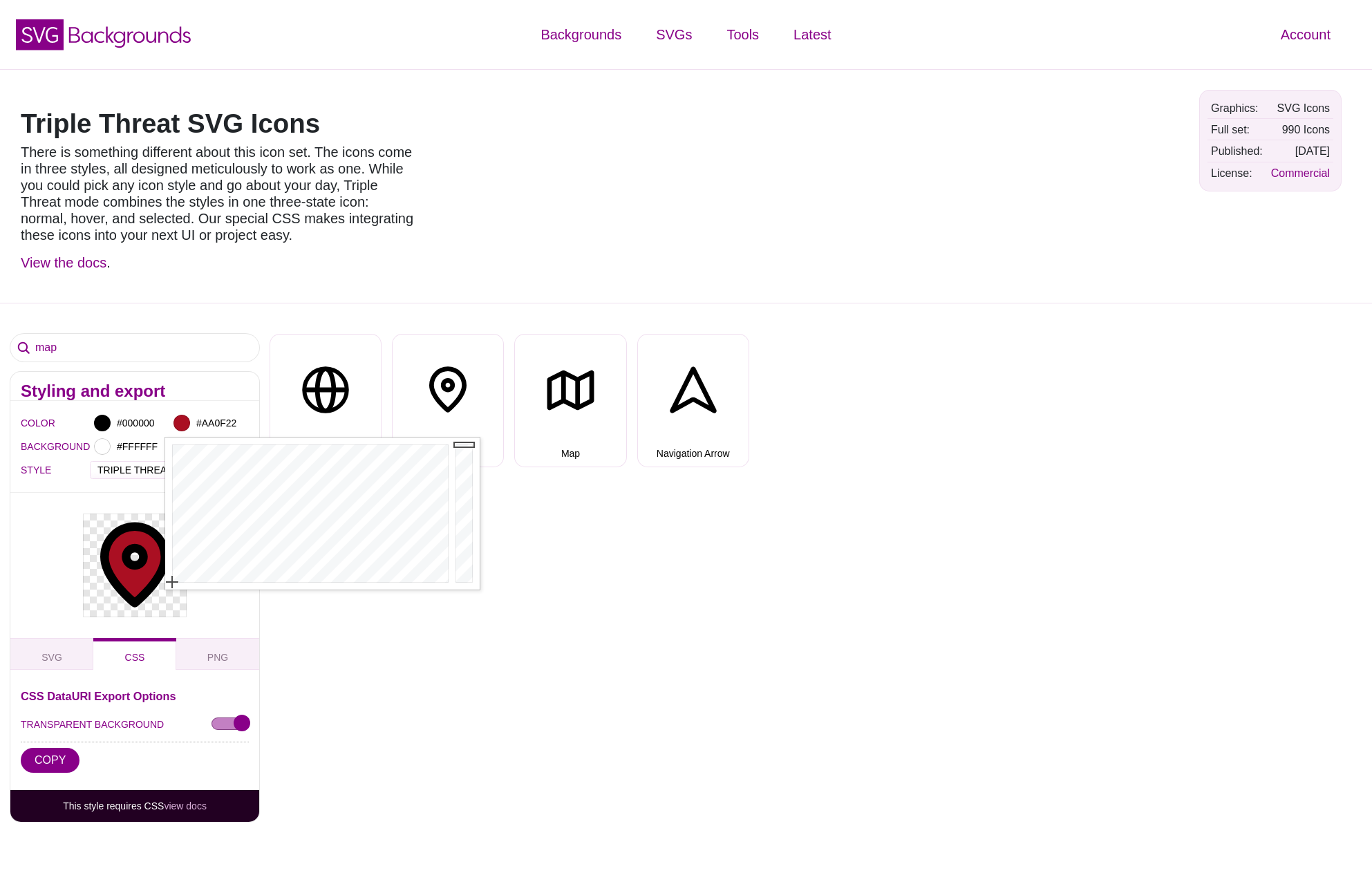
click at [423, 680] on div "map Styling and export COLOR #000000 #AA0F22 BACKGROUND #FFFFFF STYLE OUTLINE D…" at bounding box center [686, 661] width 1372 height 717
click at [249, 730] on div "SVG Export Options TRANSPARENT BACKGROUND COPY DOWNLOAD CSS DataURI Export Opti…" at bounding box center [135, 730] width 249 height 120
click at [236, 727] on input "TRANSPARENT BACKGROUND" at bounding box center [230, 725] width 38 height 14
checkbox input "true"
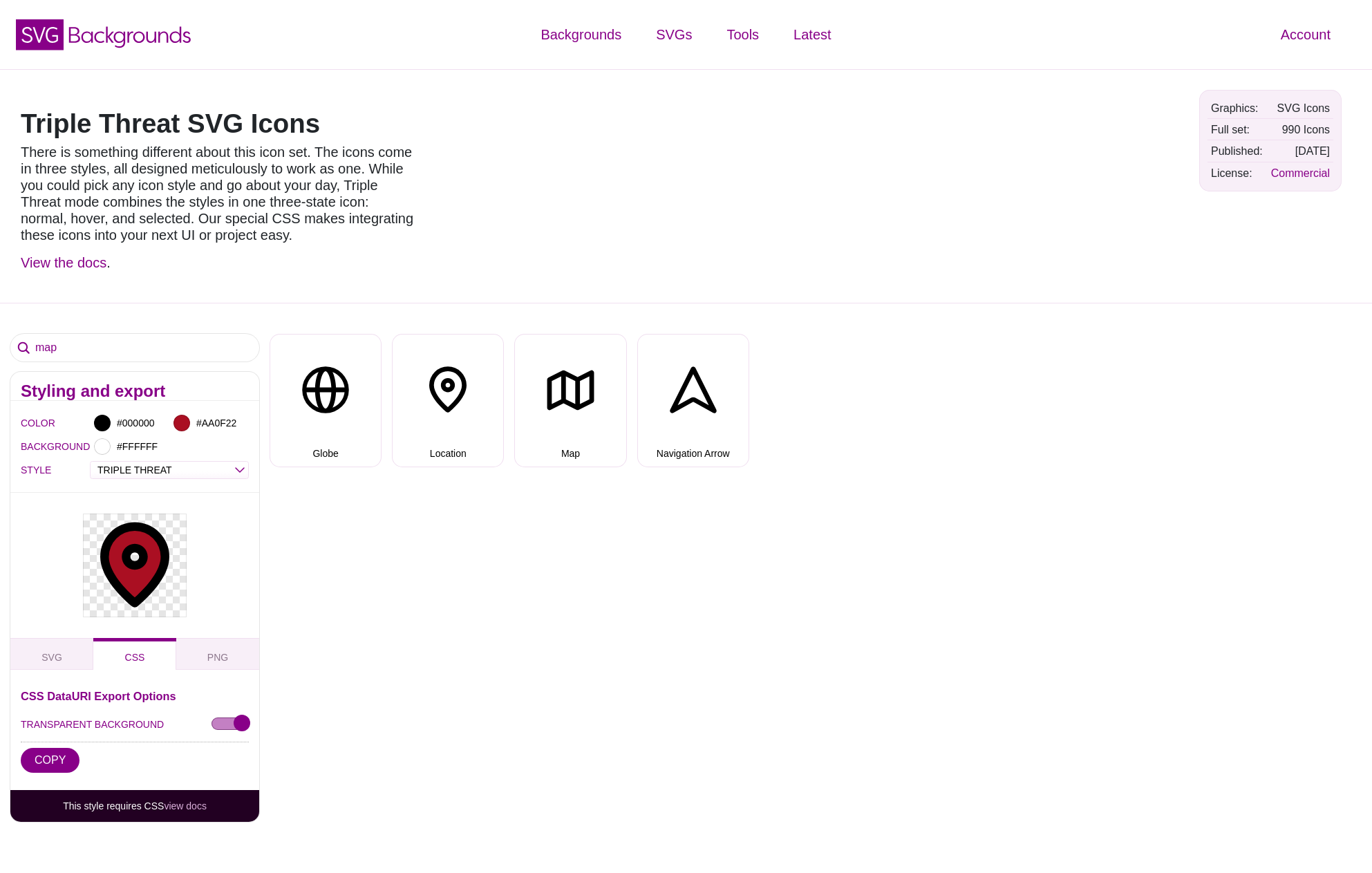
click at [761, 153] on div at bounding box center [895, 186] width 590 height 213
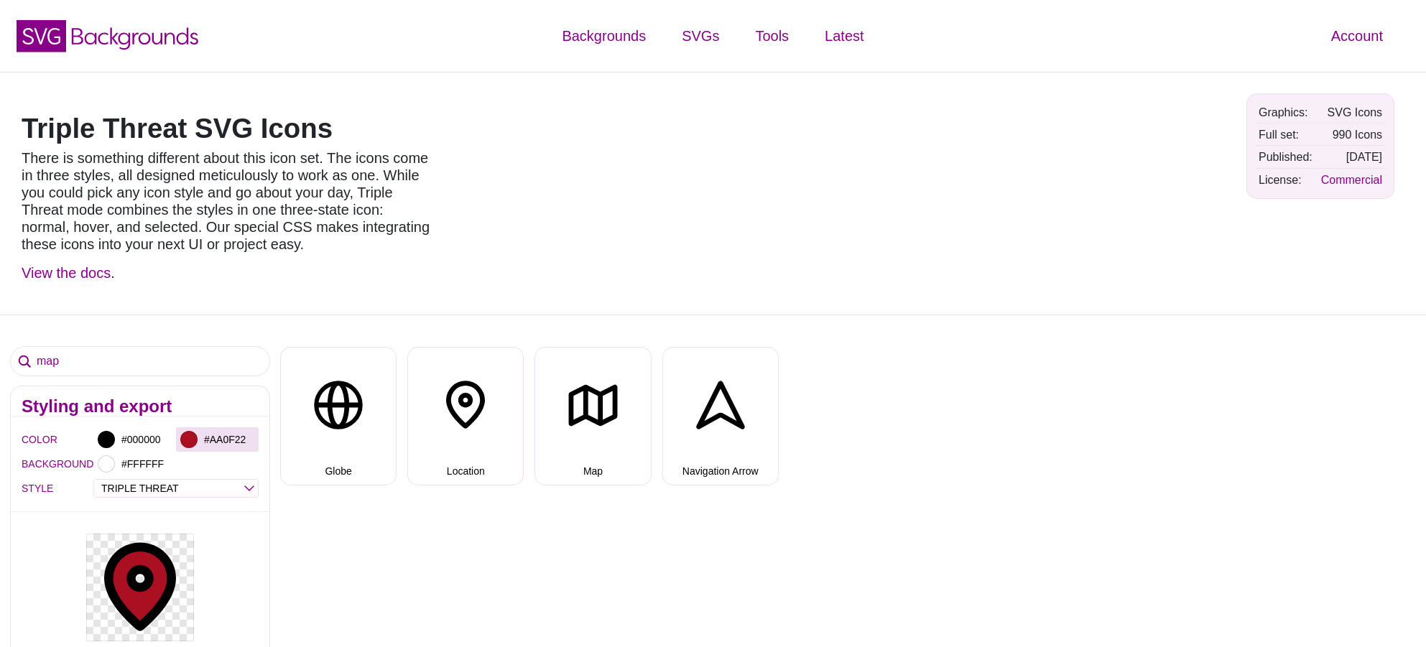
click at [193, 435] on div at bounding box center [188, 439] width 17 height 17
click at [229, 448] on input "#AA0F22" at bounding box center [227, 439] width 53 height 19
paste input "#990066"
click at [212, 440] on input "##990066" at bounding box center [227, 439] width 53 height 19
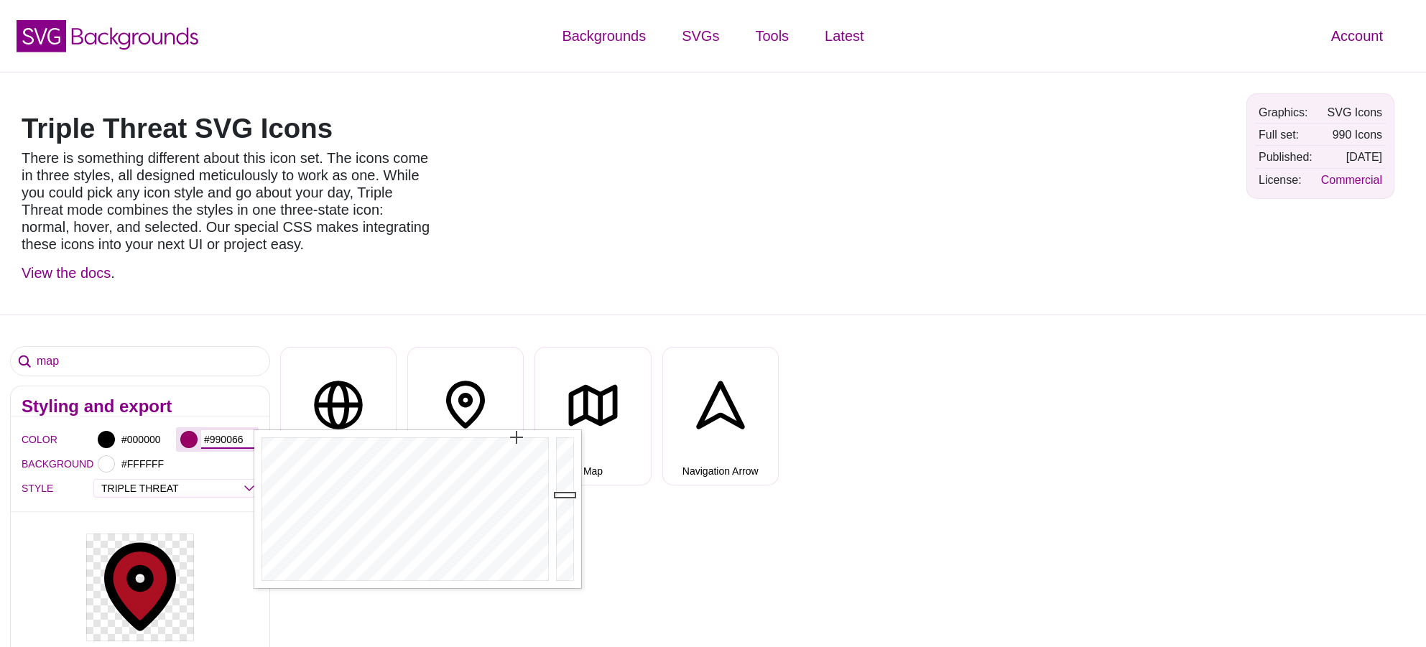
type input "#990066"
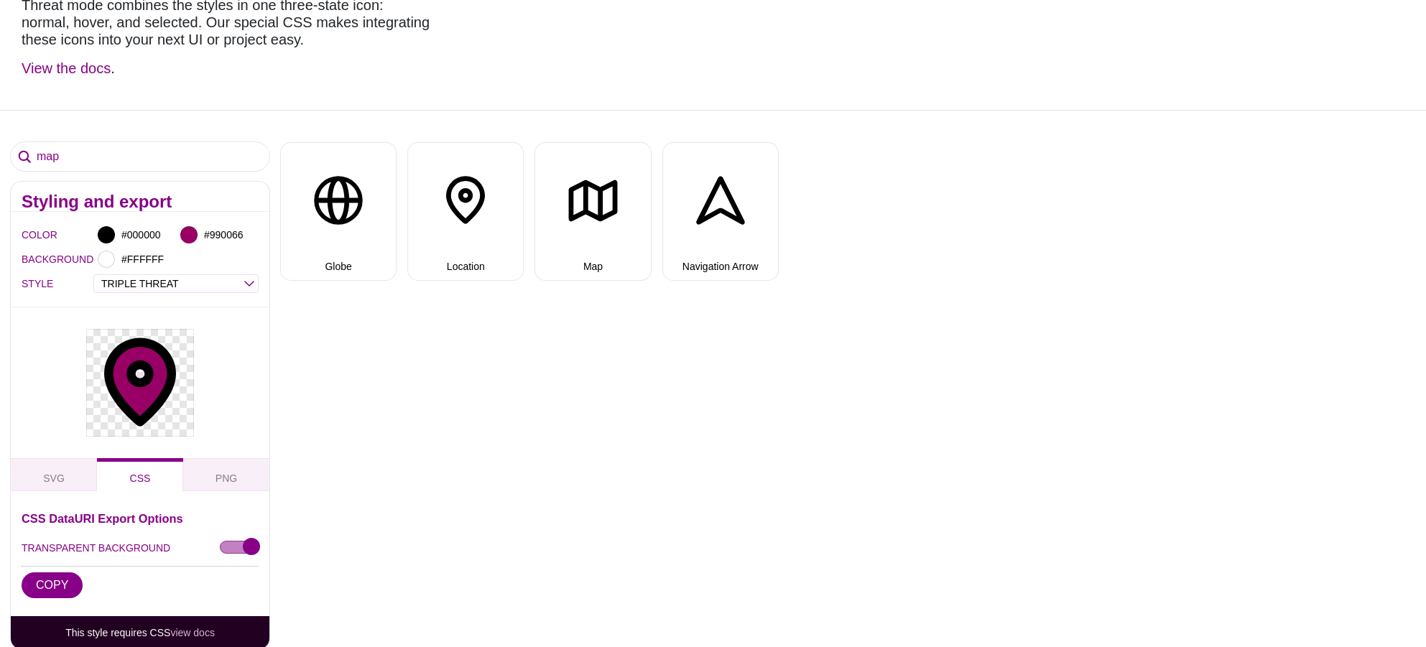
scroll to position [359, 0]
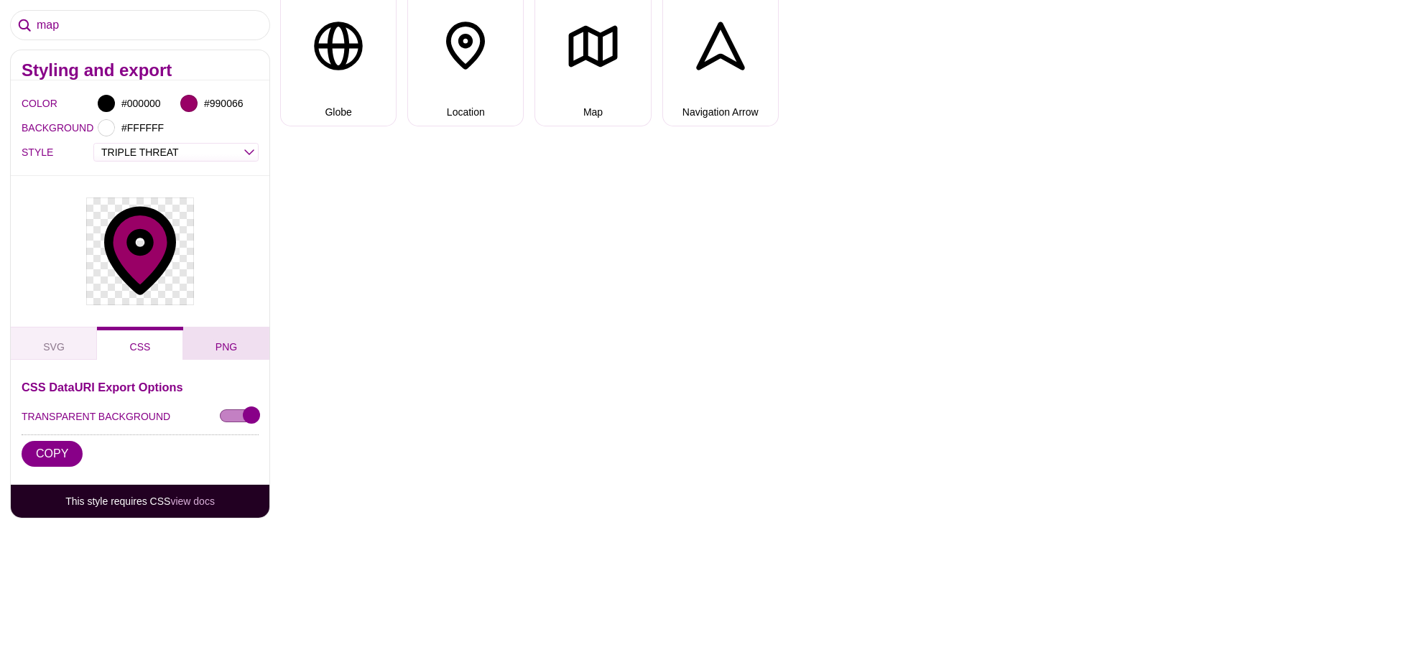
click at [210, 348] on button "PNG" at bounding box center [226, 343] width 86 height 33
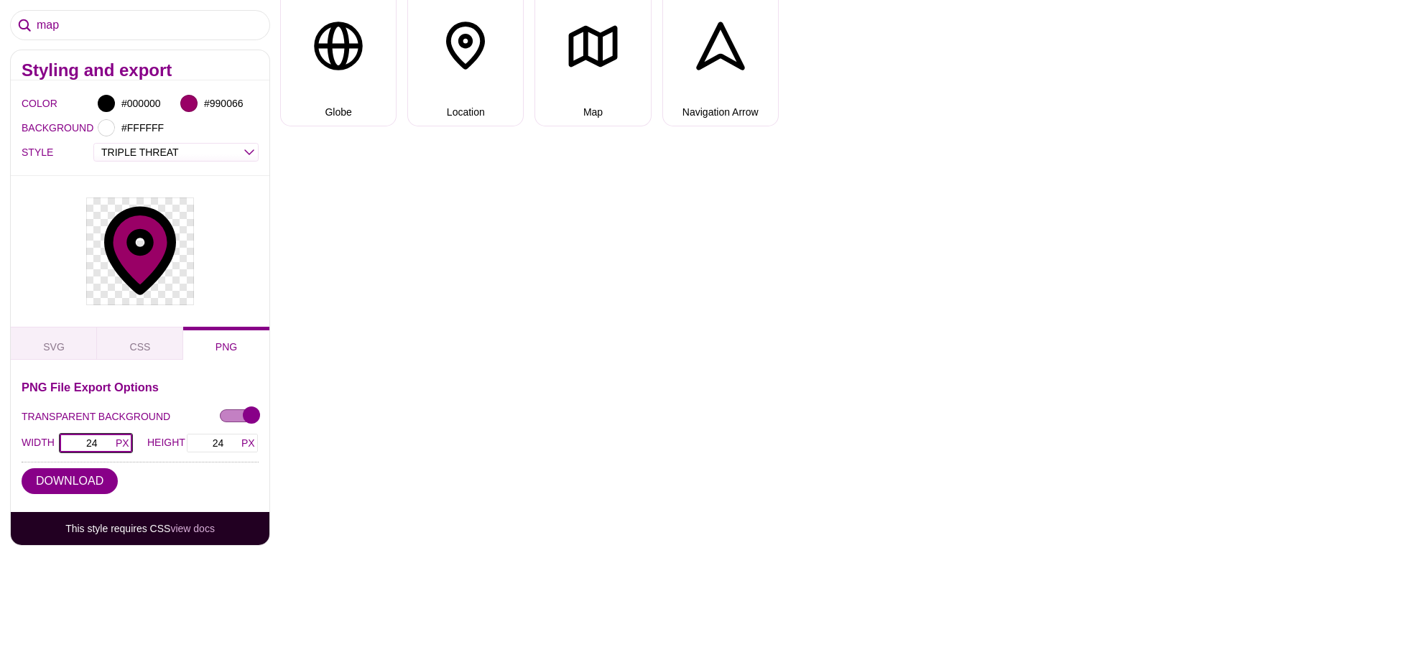
drag, startPoint x: 83, startPoint y: 438, endPoint x: 108, endPoint y: 439, distance: 25.2
click at [108, 439] on input "24" at bounding box center [96, 443] width 74 height 20
type input "12"
drag, startPoint x: 212, startPoint y: 442, endPoint x: 246, endPoint y: 441, distance: 33.8
click at [241, 441] on input "12" at bounding box center [222, 443] width 73 height 20
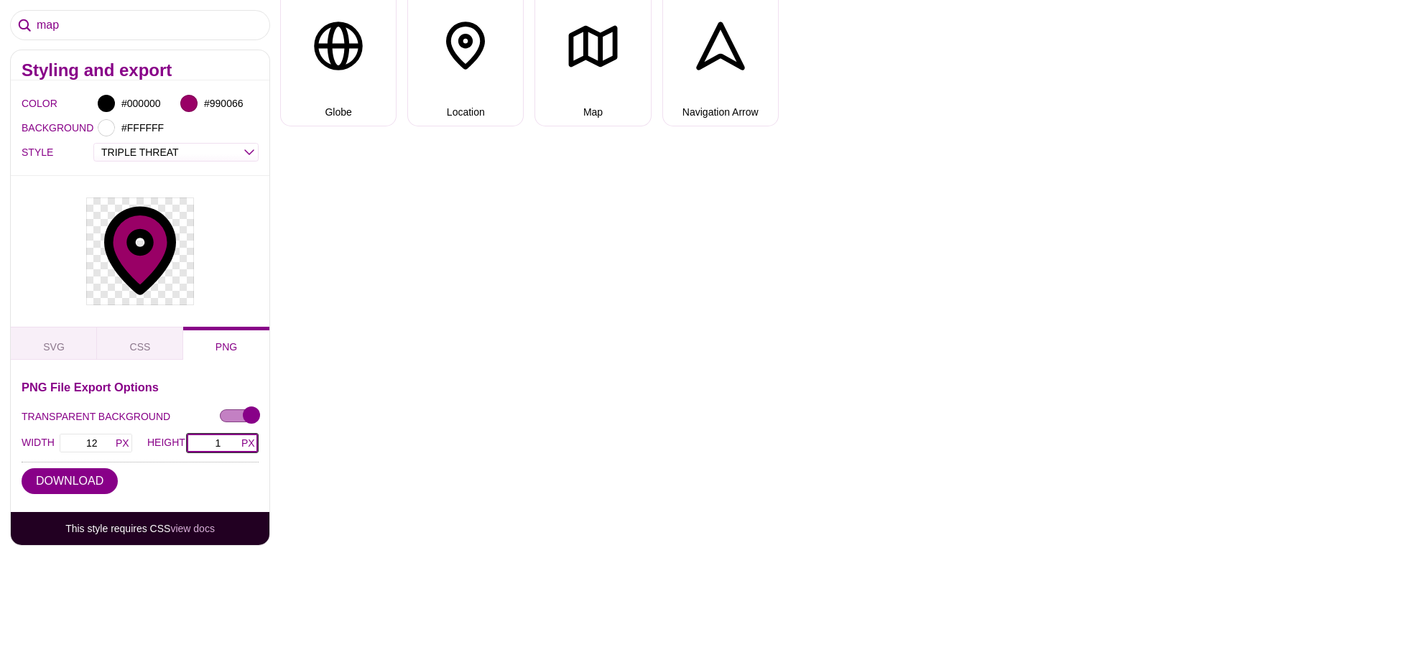
type input "12"
click at [346, 408] on div "map Styling and export COLOR #000000 #990066 BACKGROUND #FFFFFF STYLE OUTLINE D…" at bounding box center [713, 341] width 1426 height 772
click at [50, 205] on div at bounding box center [140, 251] width 259 height 151
drag, startPoint x: 102, startPoint y: 441, endPoint x: 65, endPoint y: 441, distance: 37.4
click at [66, 441] on input "12" at bounding box center [96, 443] width 74 height 20
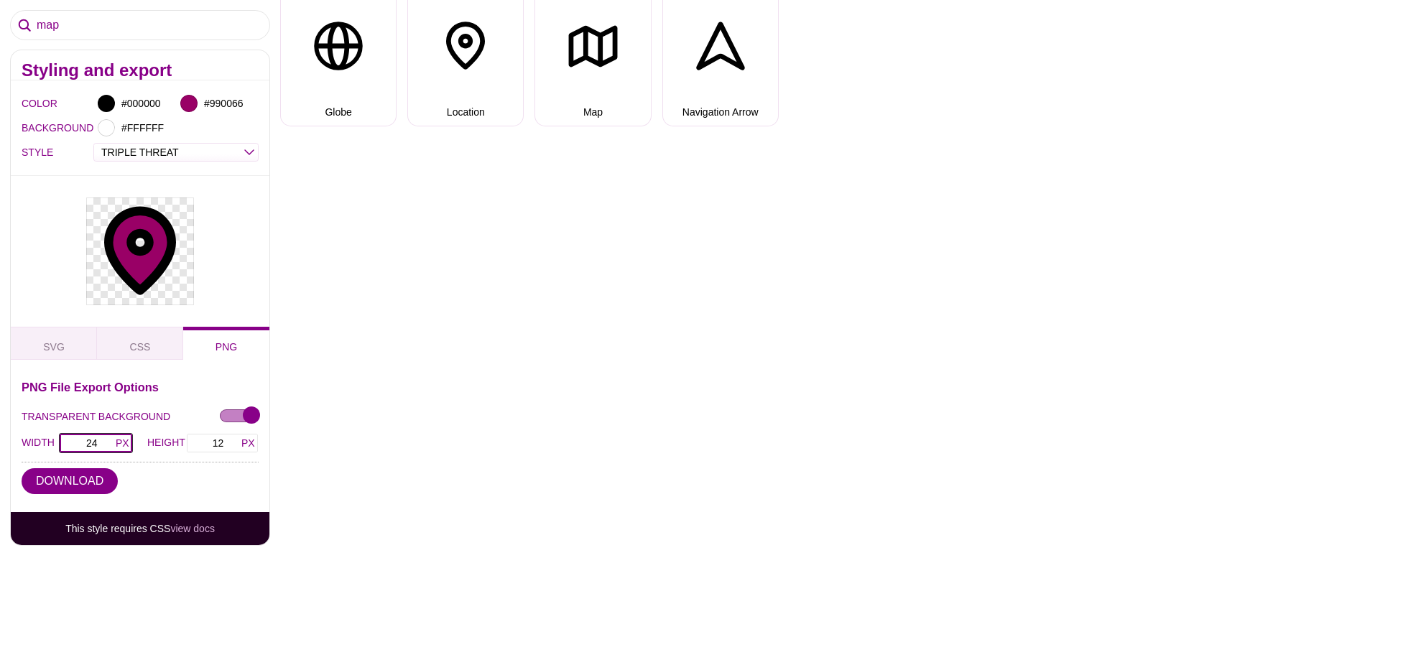
type input "24"
drag, startPoint x: 226, startPoint y: 445, endPoint x: 200, endPoint y: 445, distance: 26.6
click at [200, 445] on input "24" at bounding box center [222, 443] width 73 height 20
click at [396, 400] on div "map Styling and export COLOR #000000 #990066 BACKGROUND #FFFFFF STYLE OUTLINE D…" at bounding box center [713, 341] width 1426 height 772
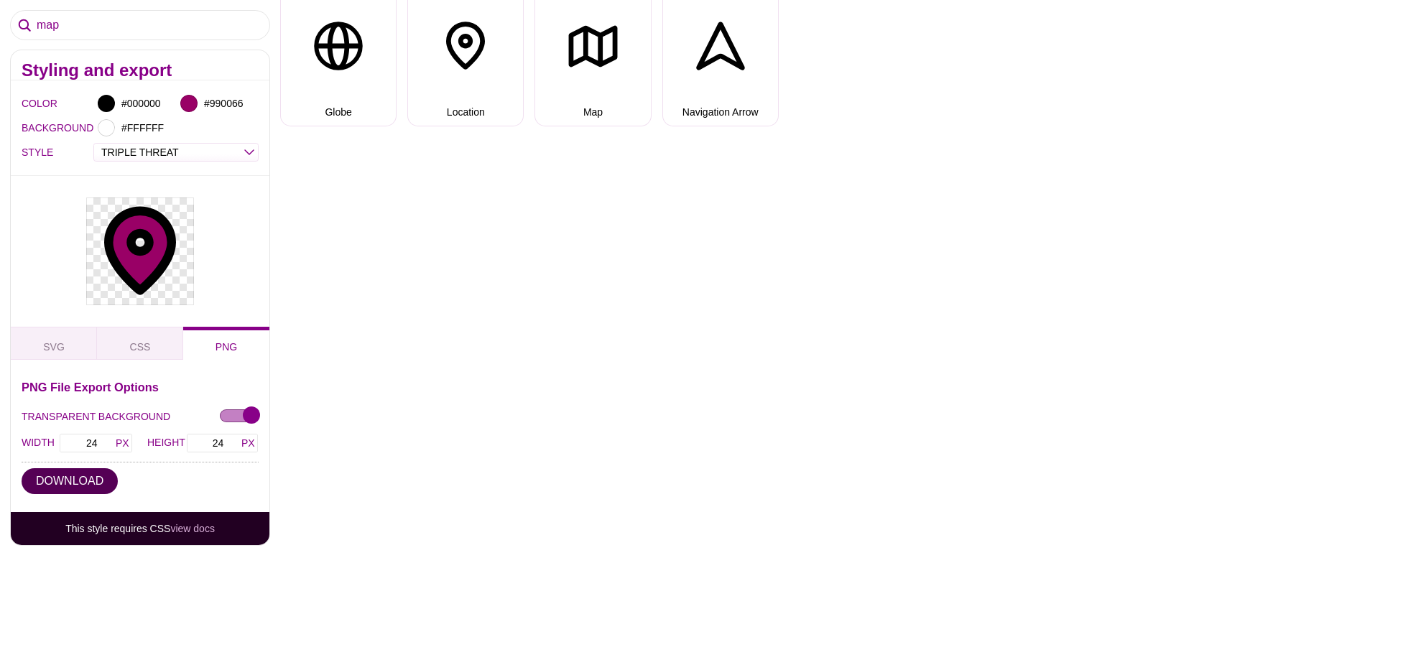
click at [80, 473] on button "DOWNLOAD" at bounding box center [70, 481] width 96 height 26
click at [241, 229] on div at bounding box center [140, 251] width 259 height 151
click at [108, 442] on input "24" at bounding box center [96, 443] width 74 height 20
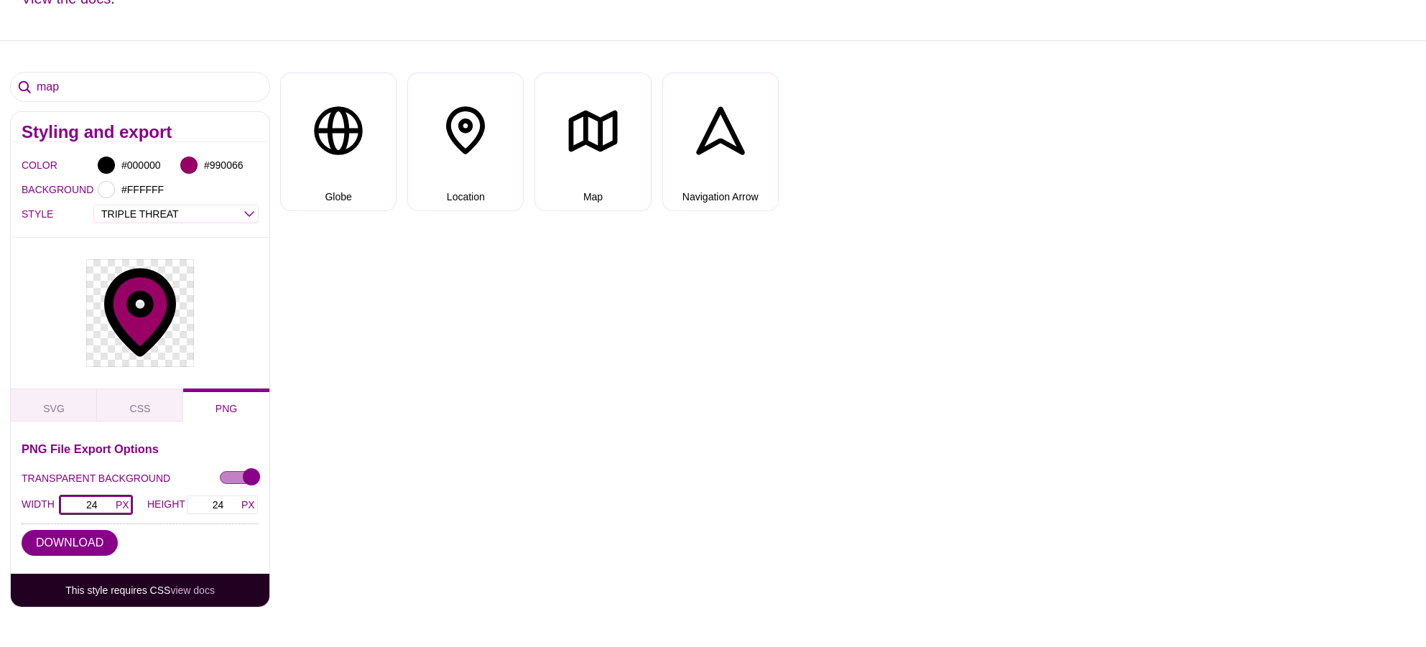
scroll to position [239, 0]
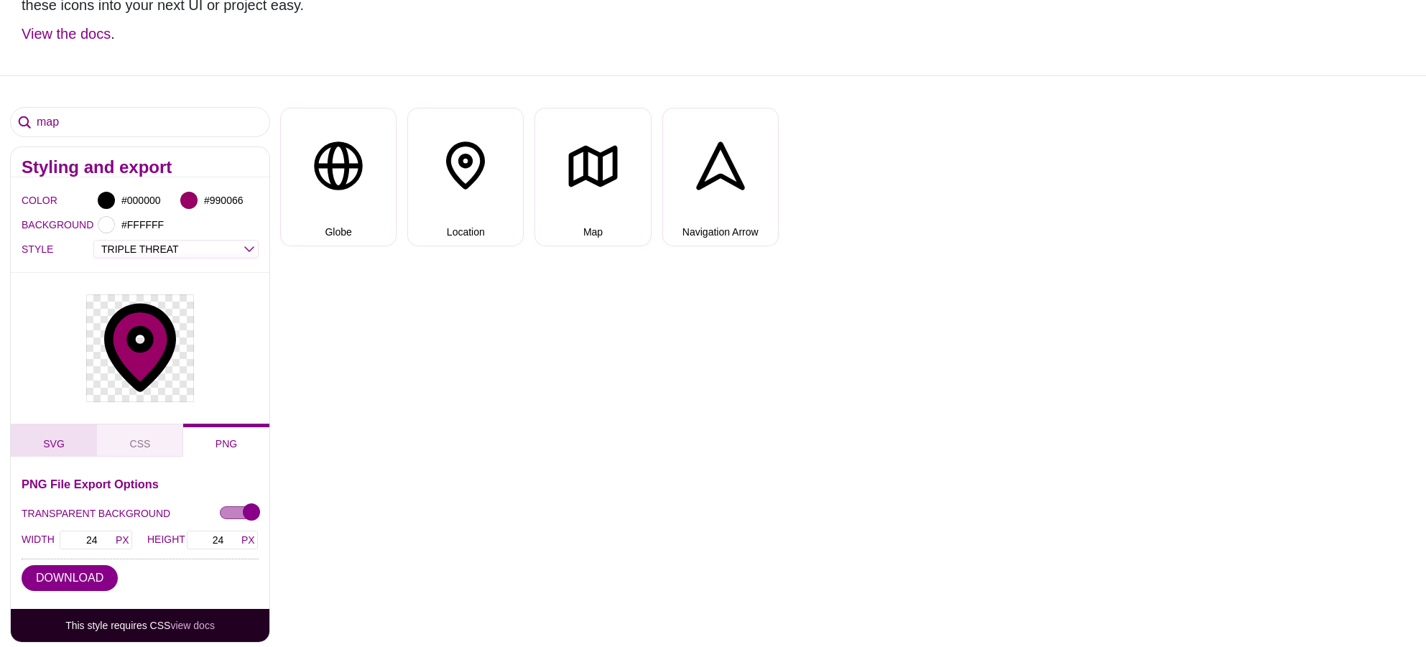
click at [73, 443] on button "SVG" at bounding box center [54, 440] width 86 height 33
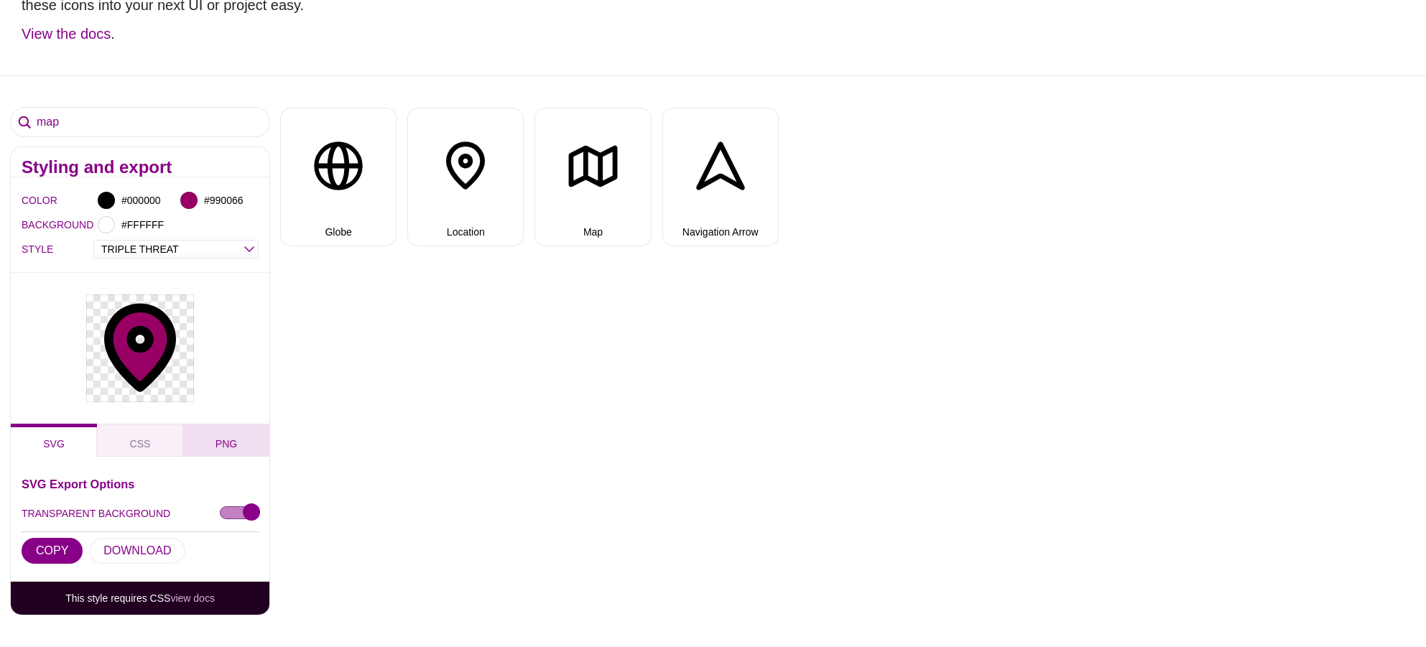
click at [203, 434] on button "PNG" at bounding box center [226, 440] width 86 height 33
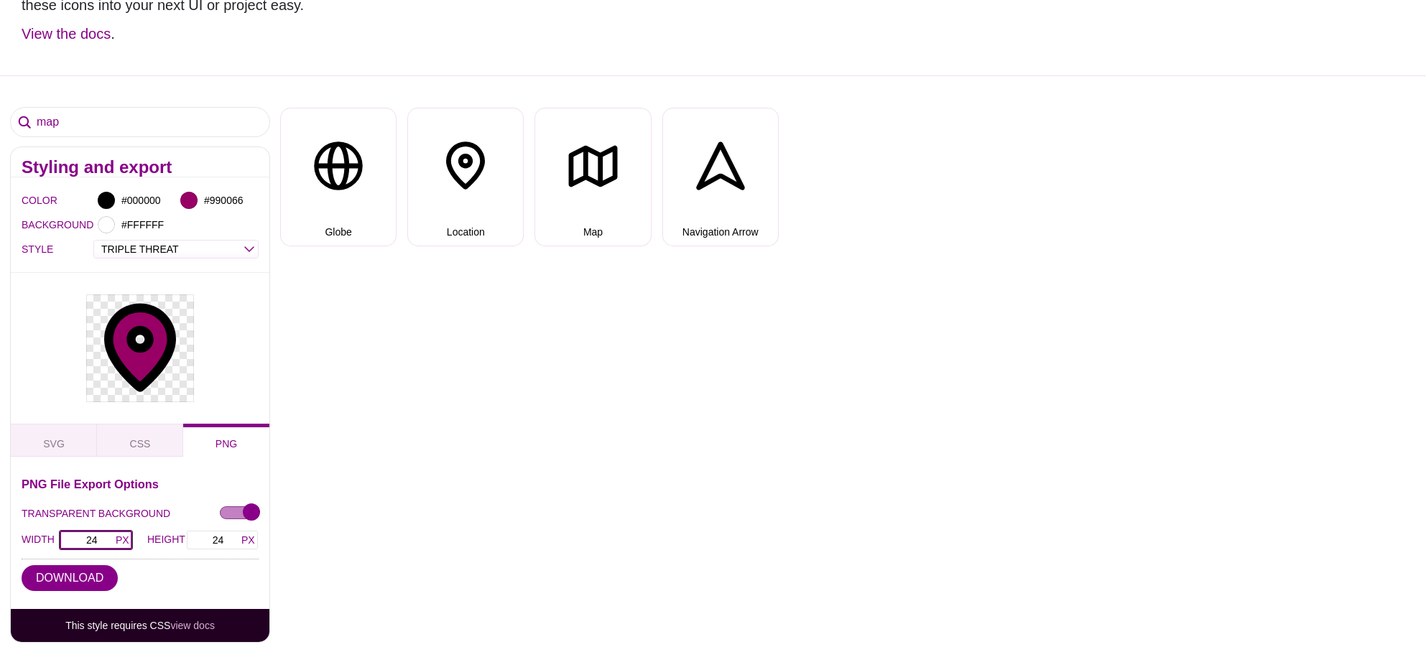
drag, startPoint x: 102, startPoint y: 540, endPoint x: 77, endPoint y: 539, distance: 25.2
click at [77, 539] on input "24" at bounding box center [96, 540] width 74 height 20
type input "64"
click at [51, 578] on button "DOWNLOAD" at bounding box center [70, 578] width 96 height 26
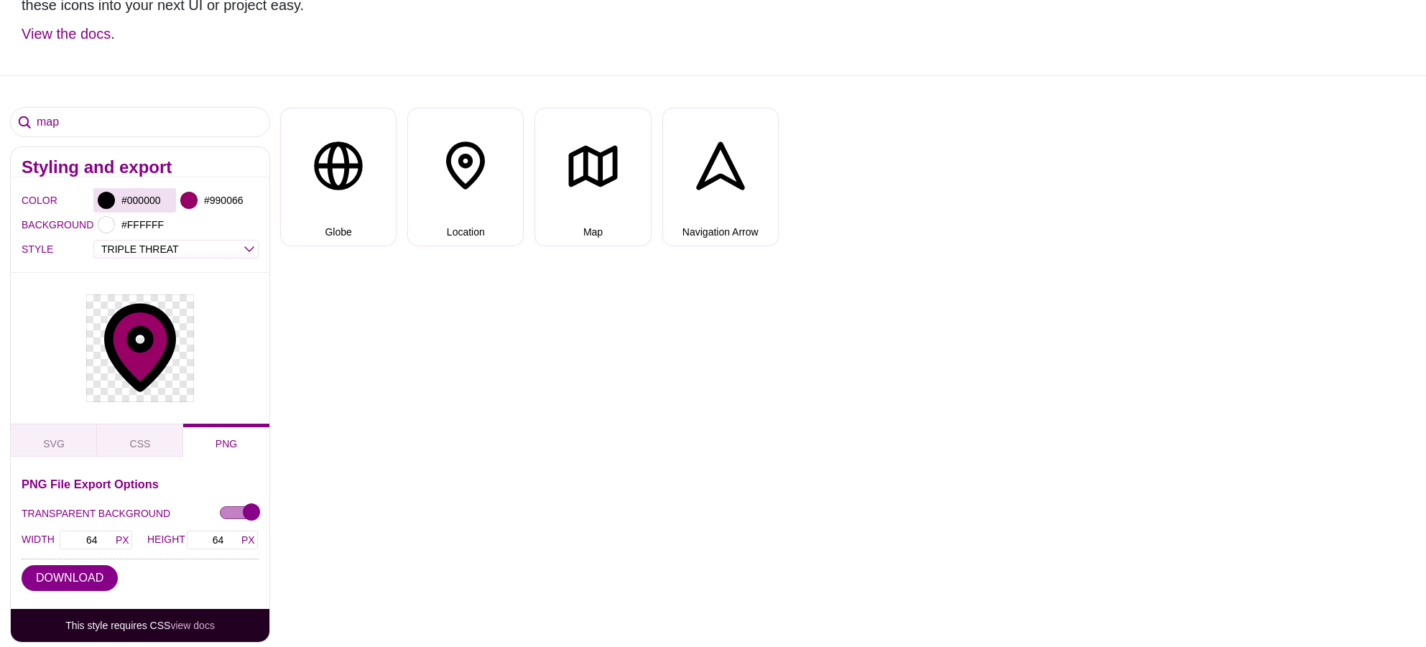
click at [116, 205] on div "#000000" at bounding box center [134, 200] width 83 height 24
drag, startPoint x: 244, startPoint y: 262, endPoint x: 257, endPoint y: 289, distance: 29.6
click at [257, 289] on div at bounding box center [321, 270] width 298 height 158
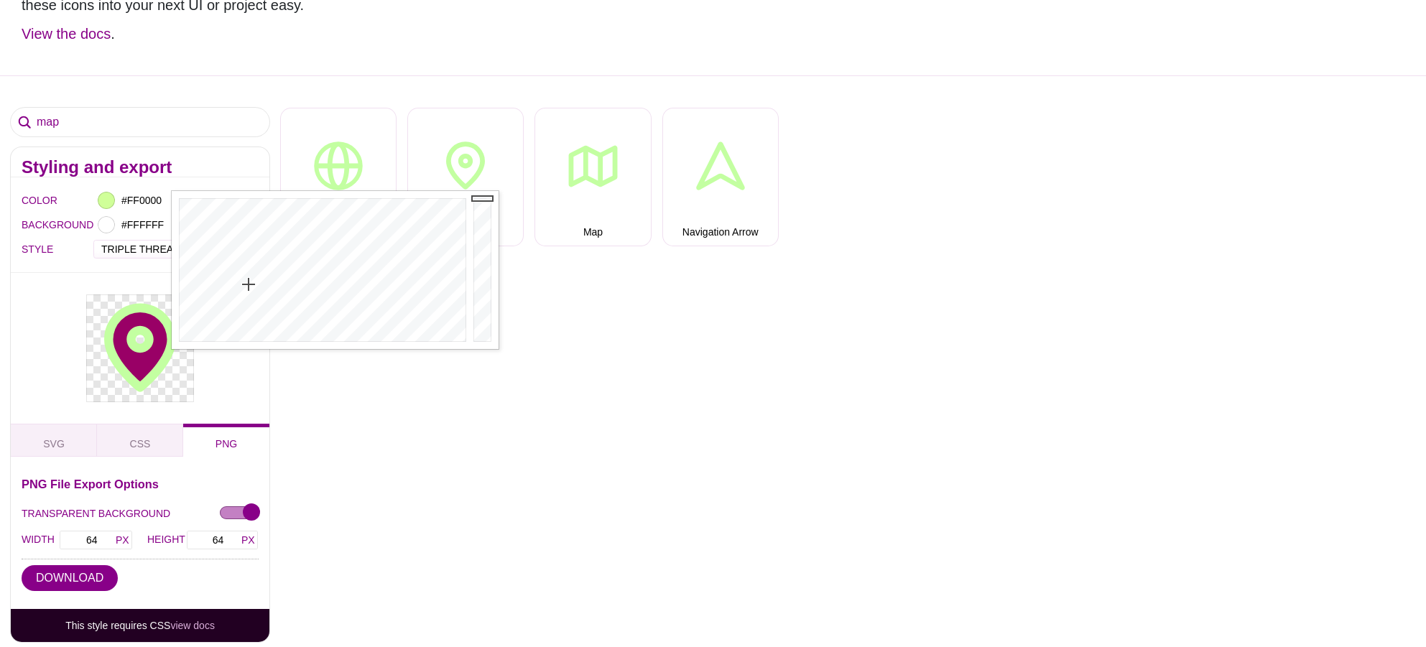
drag, startPoint x: 249, startPoint y: 284, endPoint x: 131, endPoint y: 121, distance: 200.8
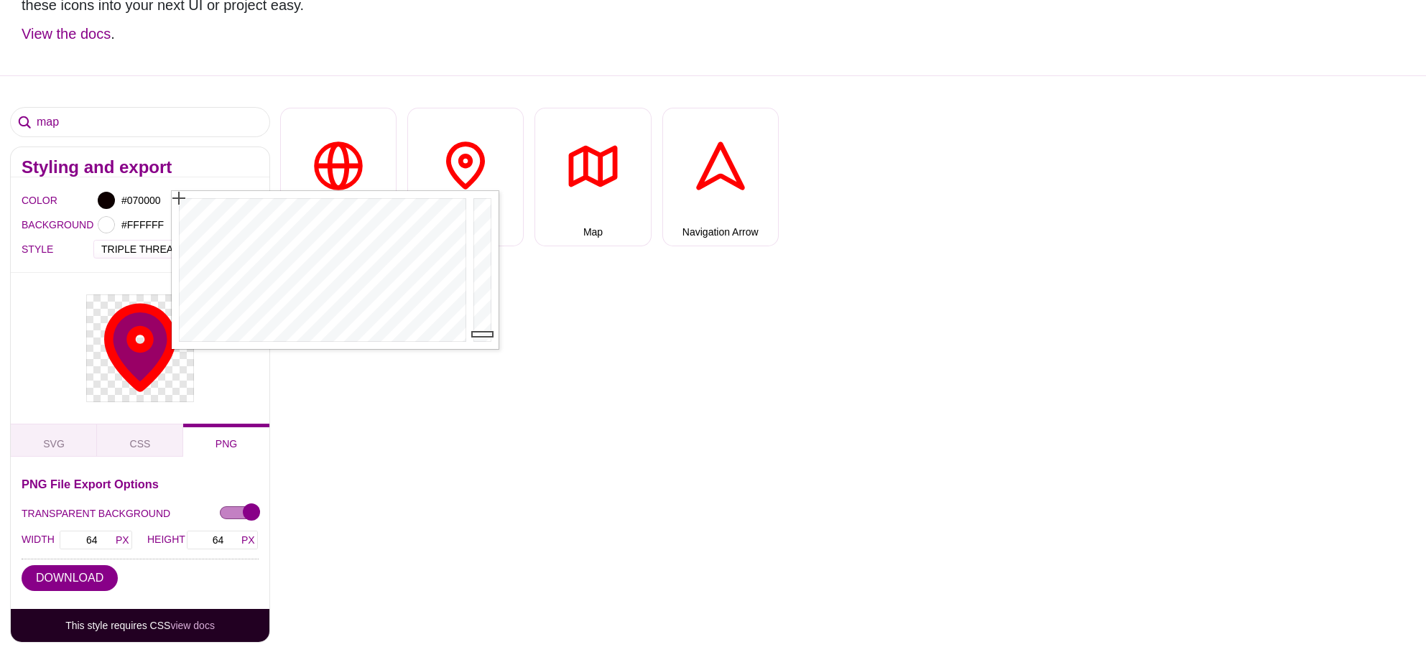
type input "#000000"
drag, startPoint x: 482, startPoint y: 199, endPoint x: 474, endPoint y: 371, distance: 172.6
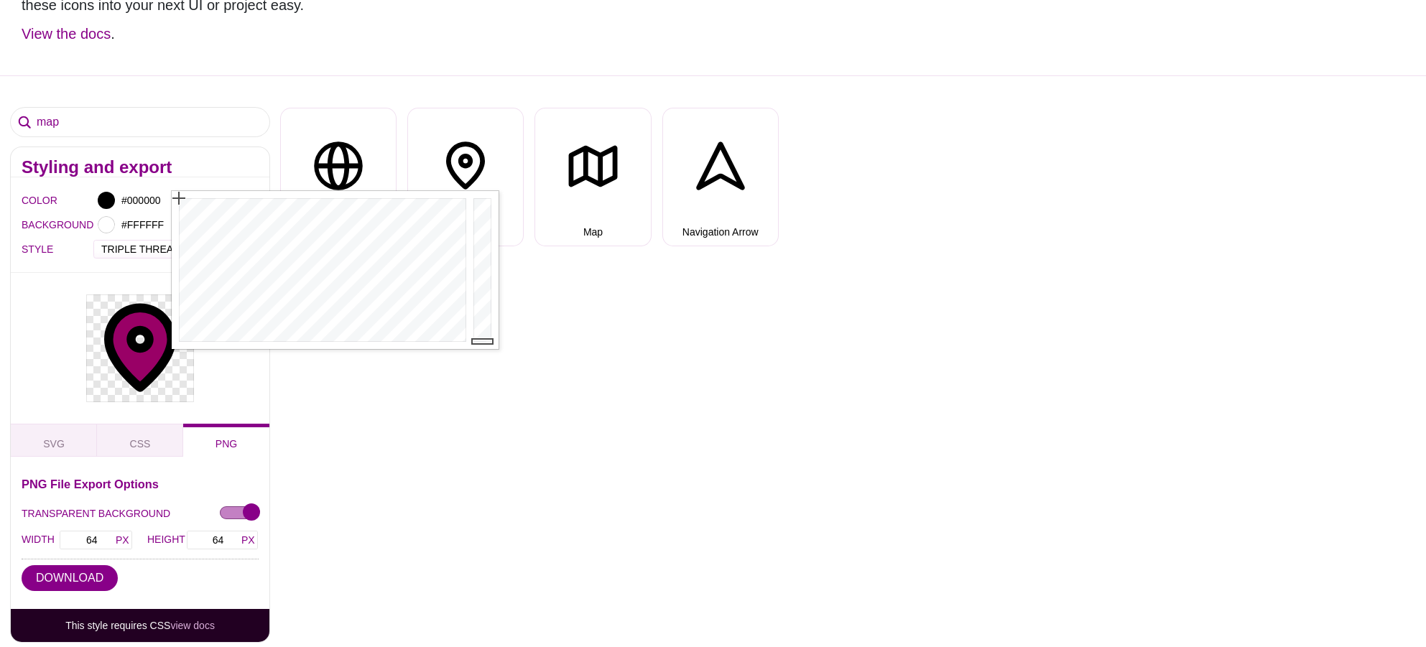
click at [417, 415] on div "map Styling and export COLOR #000000 #990066 BACKGROUND #FFFFFF STYLE OUTLINE D…" at bounding box center [713, 461] width 1426 height 772
click at [216, 252] on select "OUTLINE DUO-TONE SOLID TRIPLE THREAT DOUBLE TROUBLE" at bounding box center [176, 249] width 164 height 17
click at [94, 241] on select "OUTLINE DUO-TONE SOLID TRIPLE THREAT DOUBLE TROUBLE" at bounding box center [176, 249] width 164 height 17
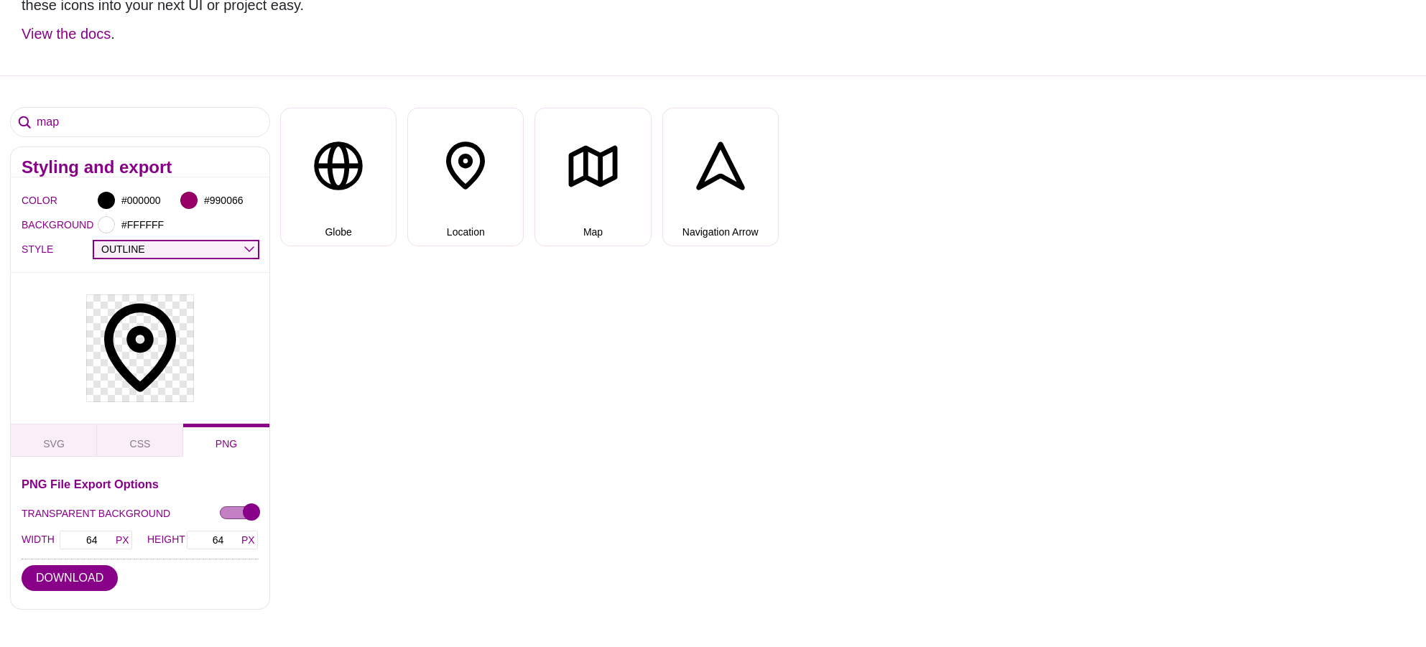
click at [213, 248] on select "OUTLINE DUO-TONE SOLID TRIPLE THREAT DOUBLE TROUBLE" at bounding box center [176, 249] width 164 height 17
click at [94, 241] on select "OUTLINE DUO-TONE SOLID TRIPLE THREAT DOUBLE TROUBLE" at bounding box center [176, 249] width 164 height 17
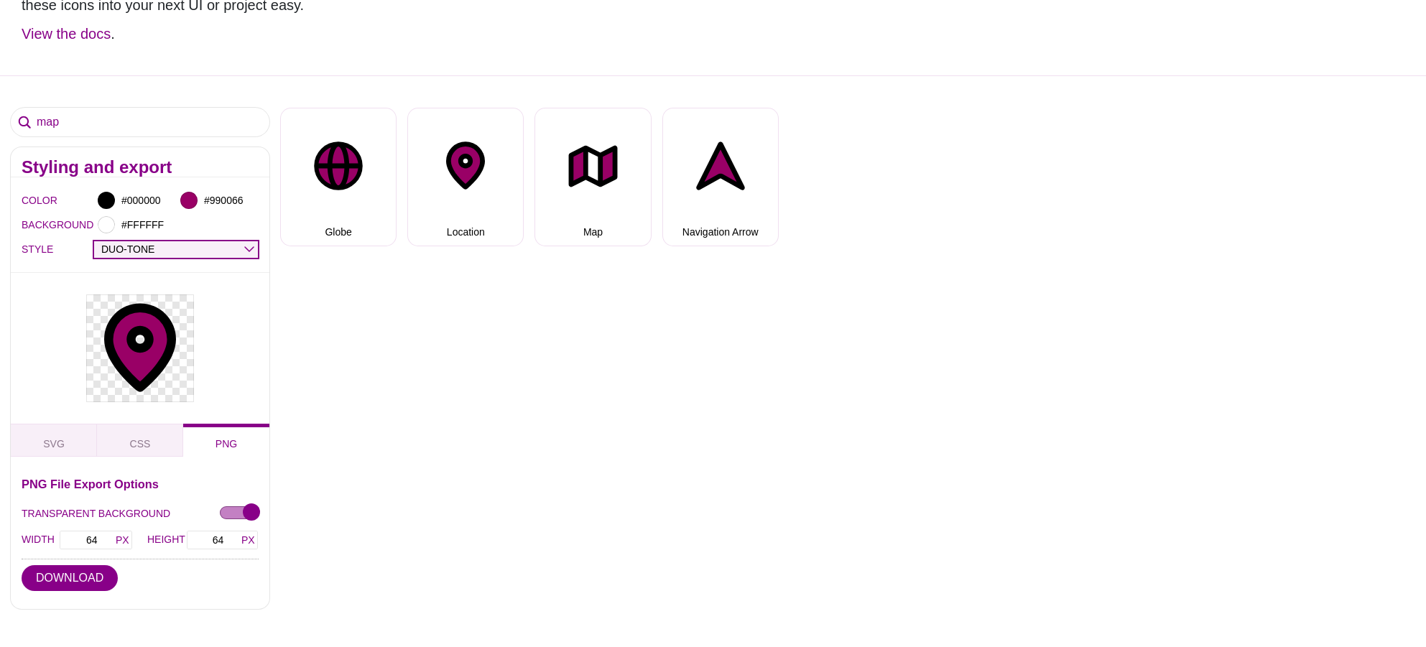
click at [210, 250] on select "OUTLINE DUO-TONE SOLID TRIPLE THREAT DOUBLE TROUBLE" at bounding box center [176, 249] width 164 height 17
select select "solid"
click at [94, 241] on select "OUTLINE DUO-TONE SOLID TRIPLE THREAT DOUBLE TROUBLE" at bounding box center [176, 249] width 164 height 17
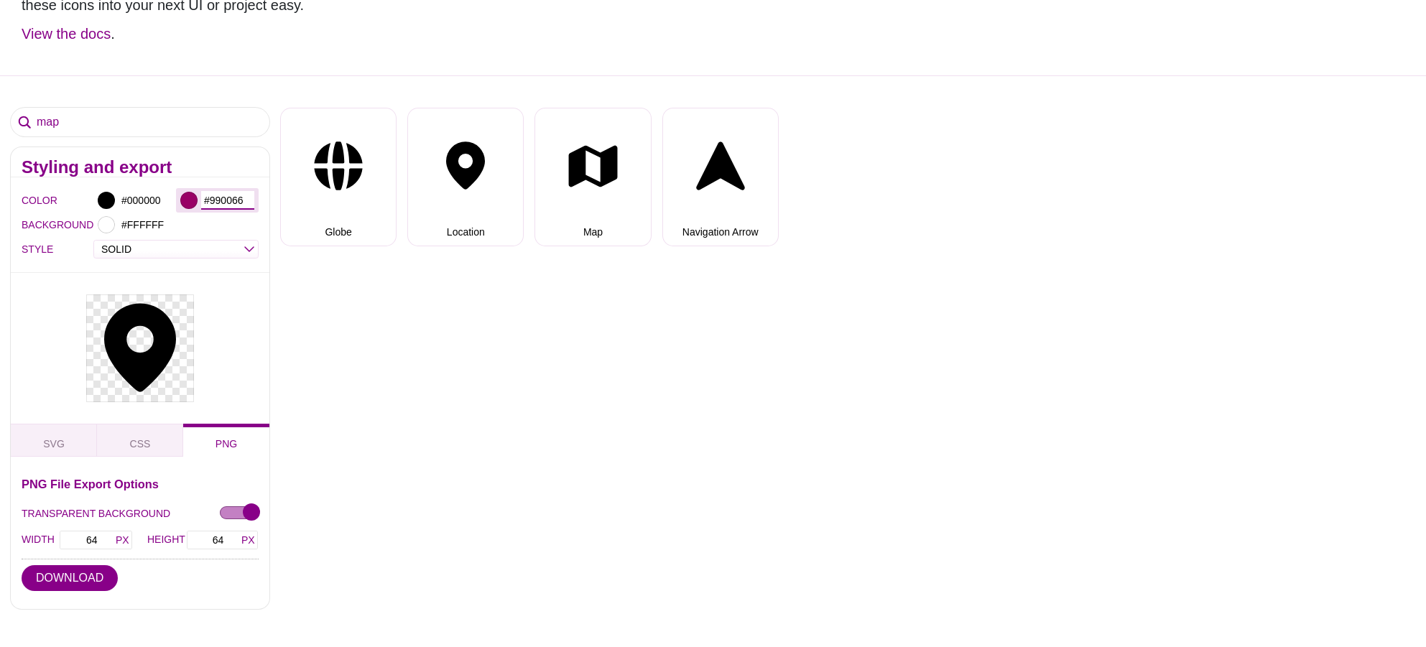
click at [204, 200] on input "#990066" at bounding box center [227, 200] width 53 height 19
click at [220, 199] on input "#990066" at bounding box center [227, 200] width 53 height 19
click at [141, 205] on input "#000000" at bounding box center [145, 200] width 53 height 19
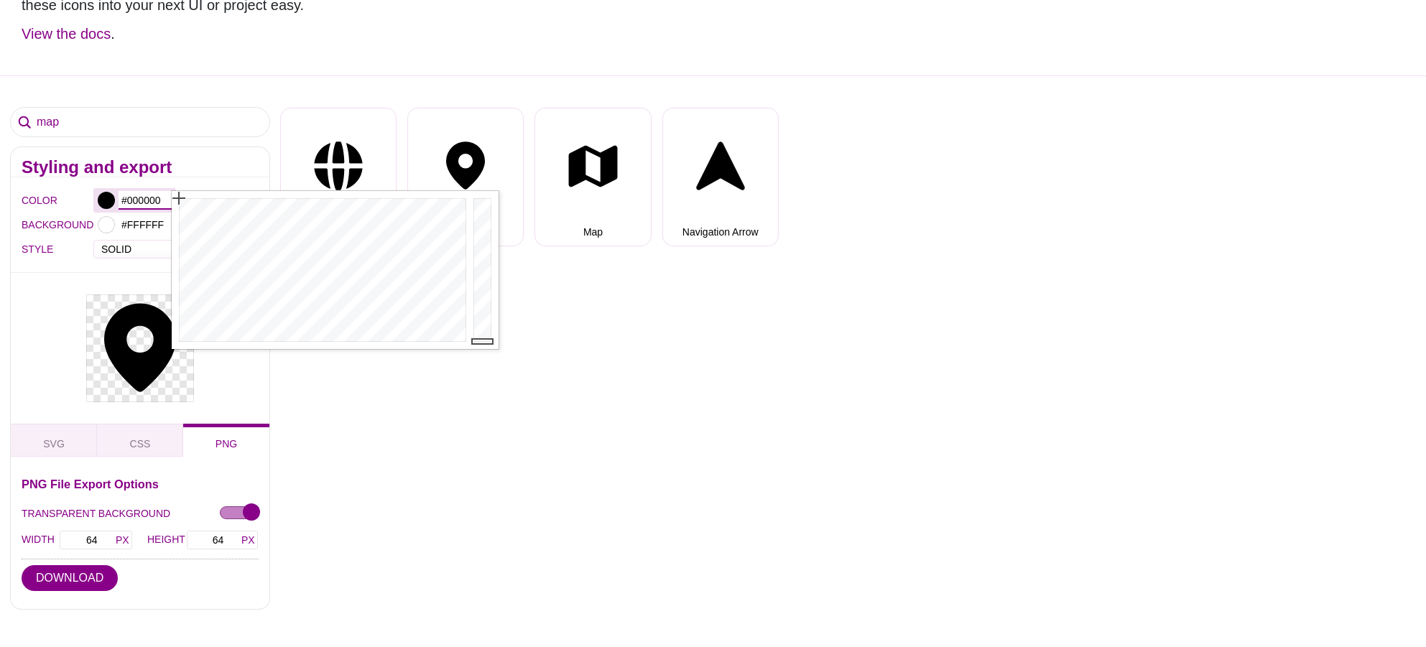
click at [141, 205] on input "#000000" at bounding box center [145, 200] width 53 height 19
paste input "990066"
type input "#990066"
click at [402, 494] on div "map Styling and export COLOR #990066 #990066 BACKGROUND #FFFFFF STYLE OUTLINE D…" at bounding box center [713, 444] width 1426 height 739
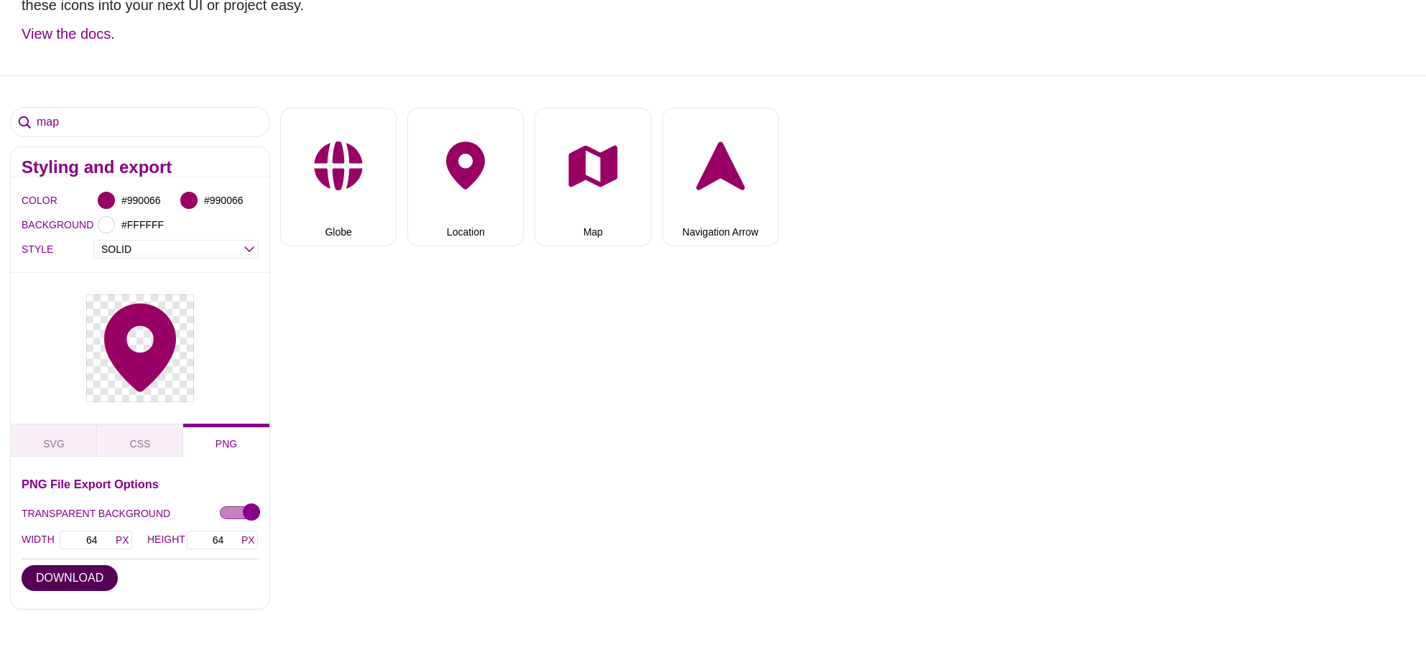
click at [68, 578] on button "DOWNLOAD" at bounding box center [70, 578] width 96 height 26
click at [141, 223] on input "#FFFFFF" at bounding box center [145, 225] width 53 height 19
type input "#5A39FF"
drag, startPoint x: 287, startPoint y: 273, endPoint x: 378, endPoint y: 255, distance: 92.3
click at [378, 255] on div at bounding box center [321, 295] width 298 height 158
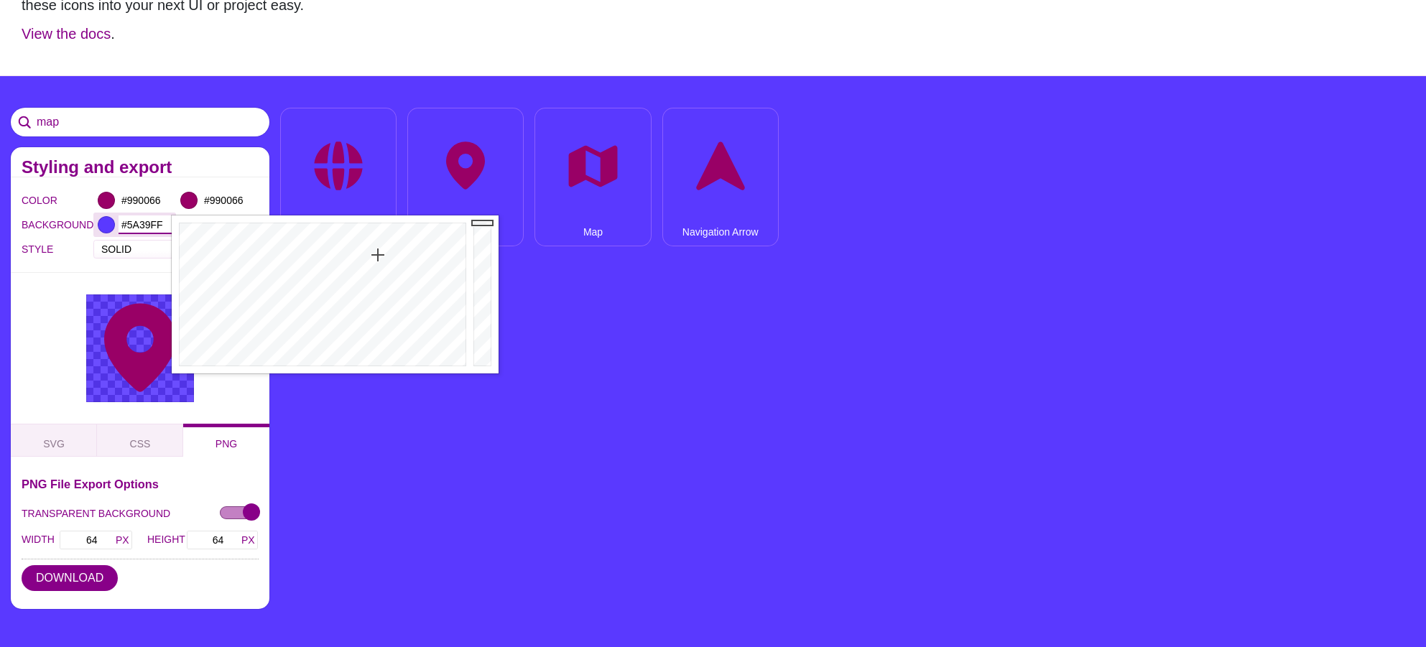
click at [163, 227] on input "#5A39FF" at bounding box center [145, 225] width 53 height 19
type input "#FFFFFF"
drag, startPoint x: 452, startPoint y: 358, endPoint x: 471, endPoint y: 504, distance: 147.1
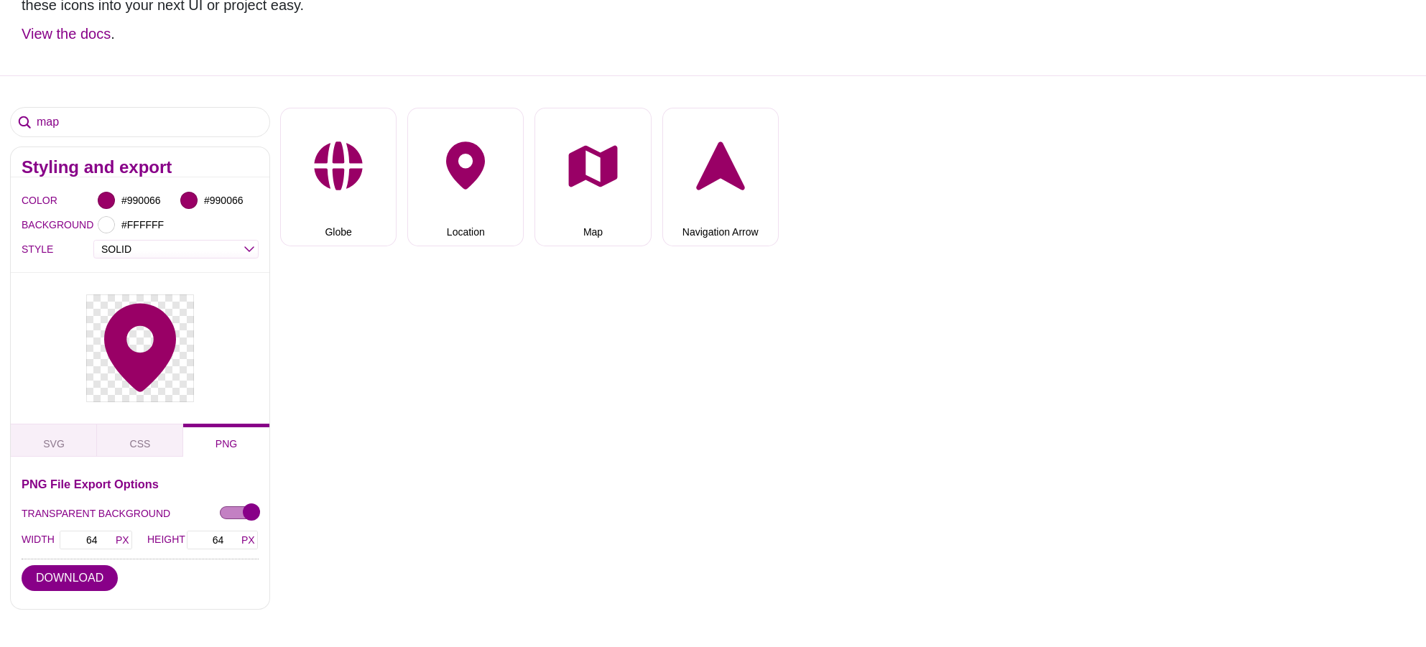
click at [471, 504] on div "map Styling and export COLOR #990066 #990066 BACKGROUND #FFFFFF STYLE OUTLINE D…" at bounding box center [713, 444] width 1426 height 739
